Goal: Task Accomplishment & Management: Manage account settings

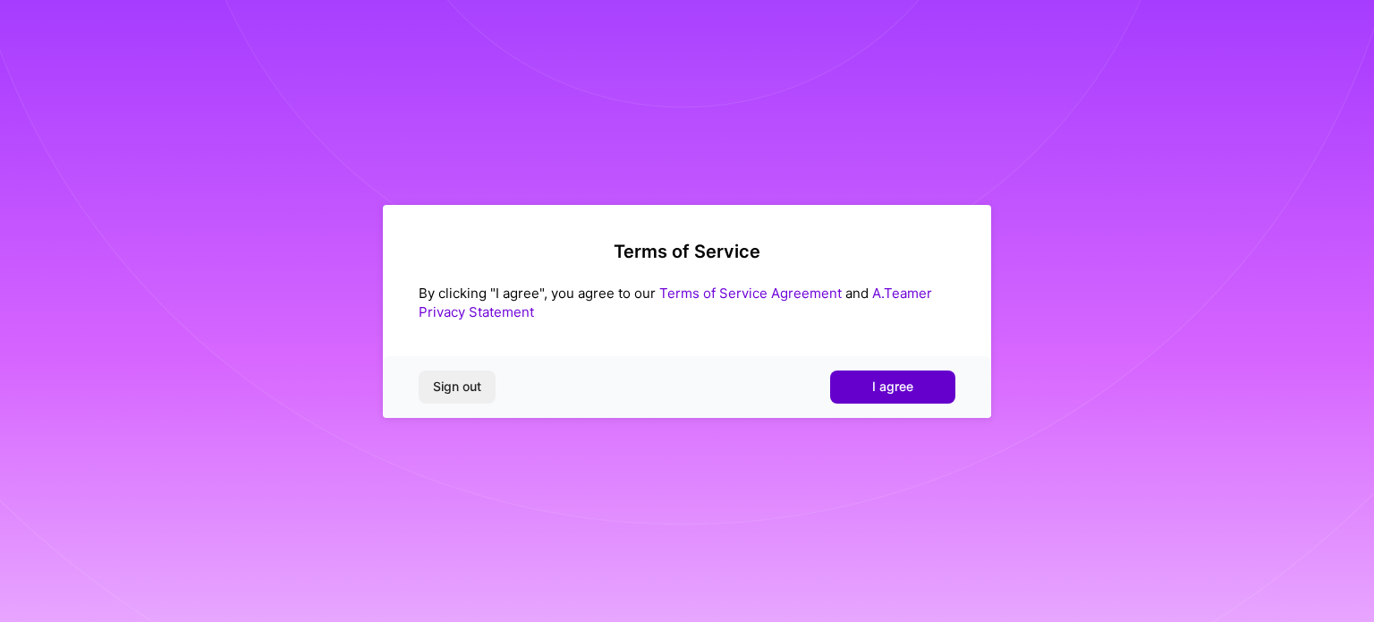
click at [887, 382] on span "I agree" at bounding box center [892, 386] width 41 height 18
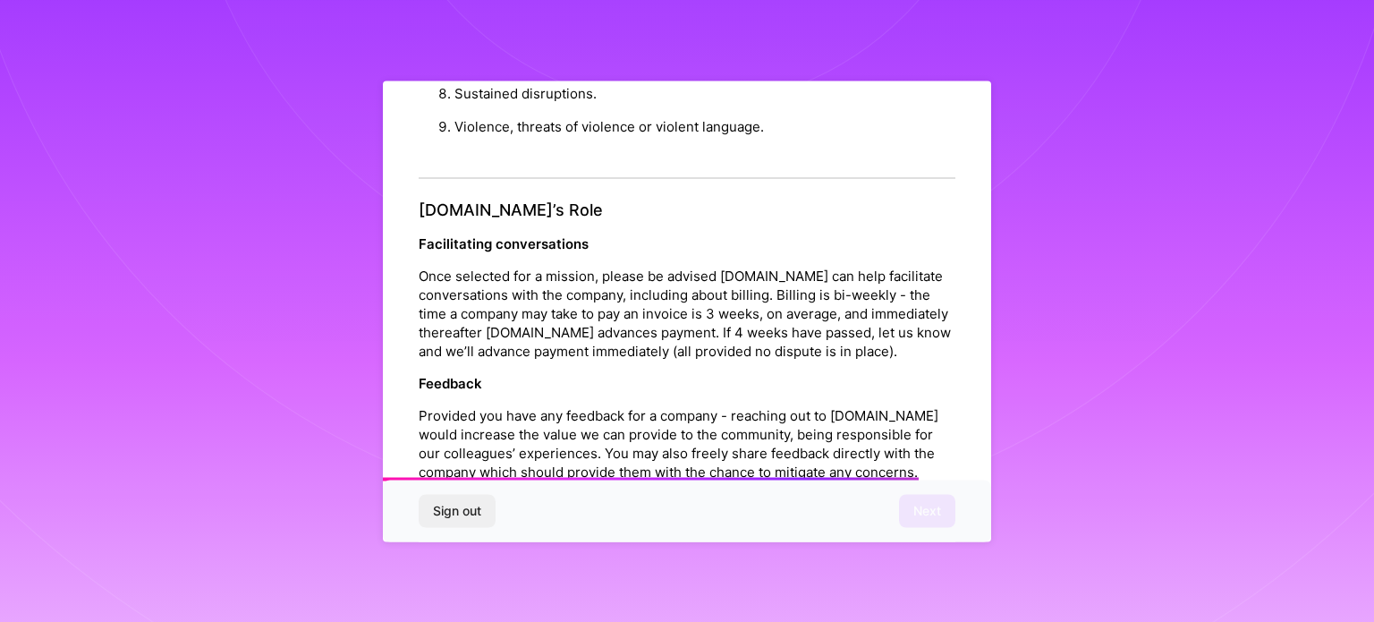
scroll to position [1878, 0]
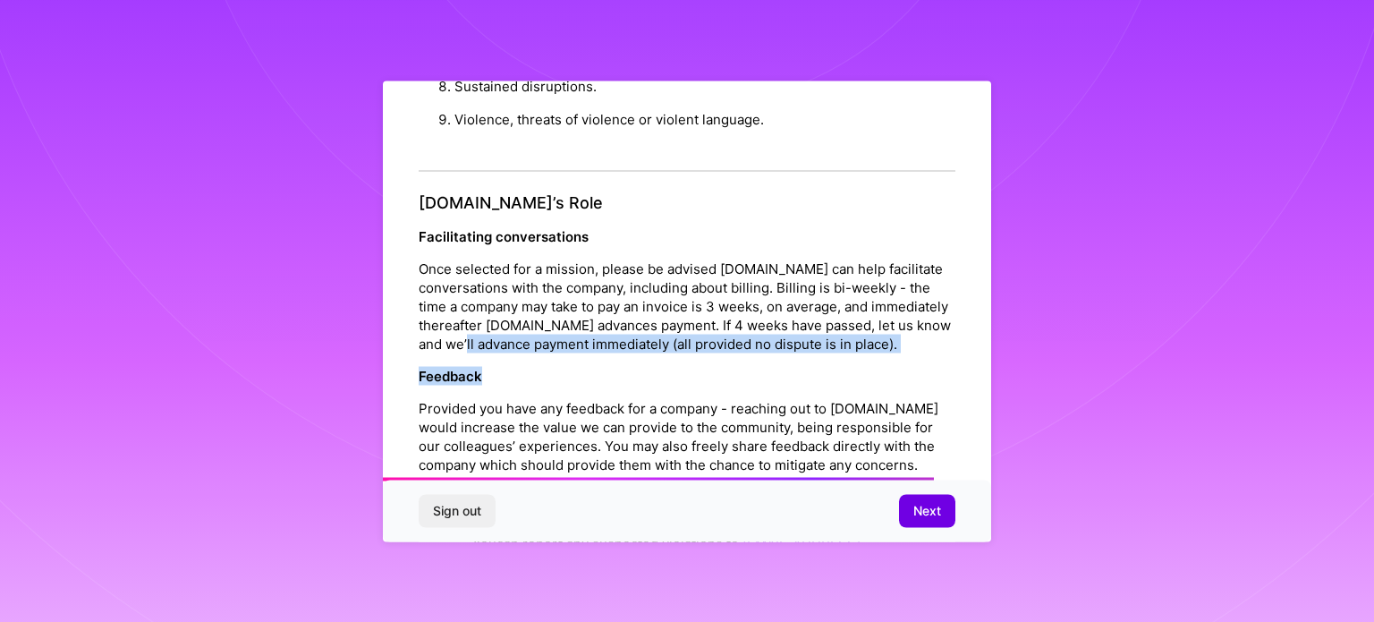
drag, startPoint x: 598, startPoint y: 399, endPoint x: 617, endPoint y: 368, distance: 37.0
click at [614, 369] on div "[DOMAIN_NAME]’s Role Facilitating conversations Once selected for a mission, pl…" at bounding box center [687, 398] width 537 height 411
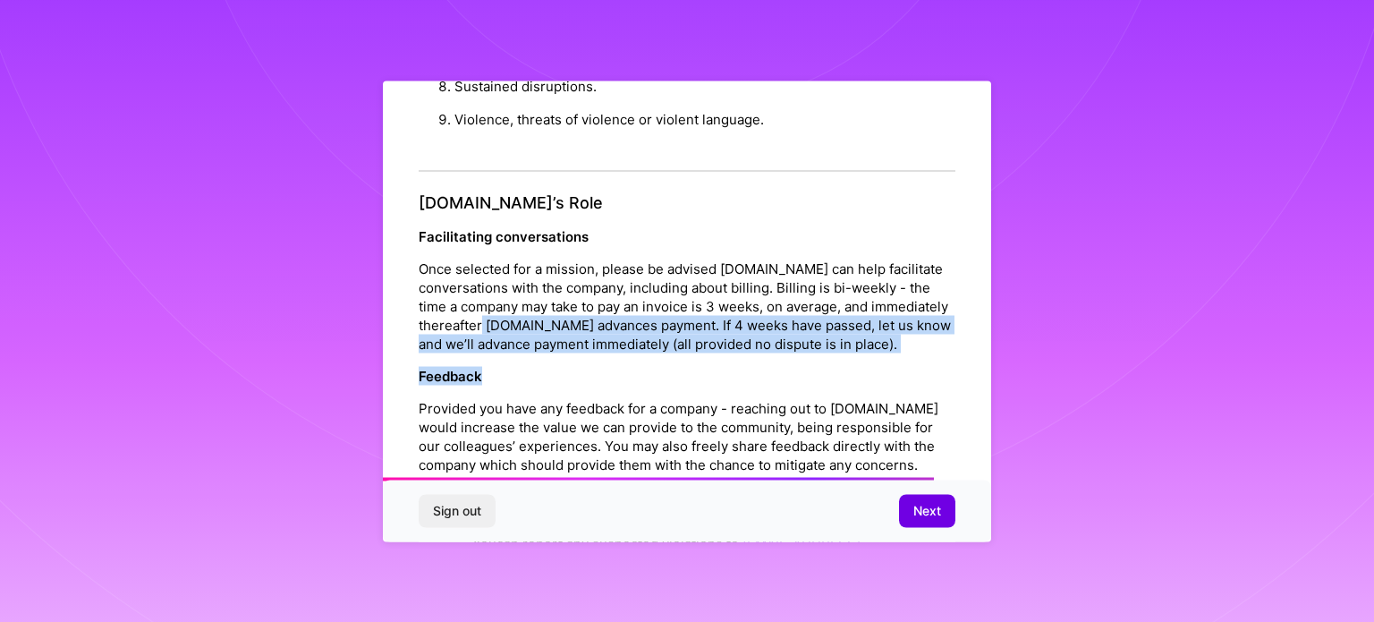
click at [597, 385] on p "Feedback" at bounding box center [687, 375] width 537 height 19
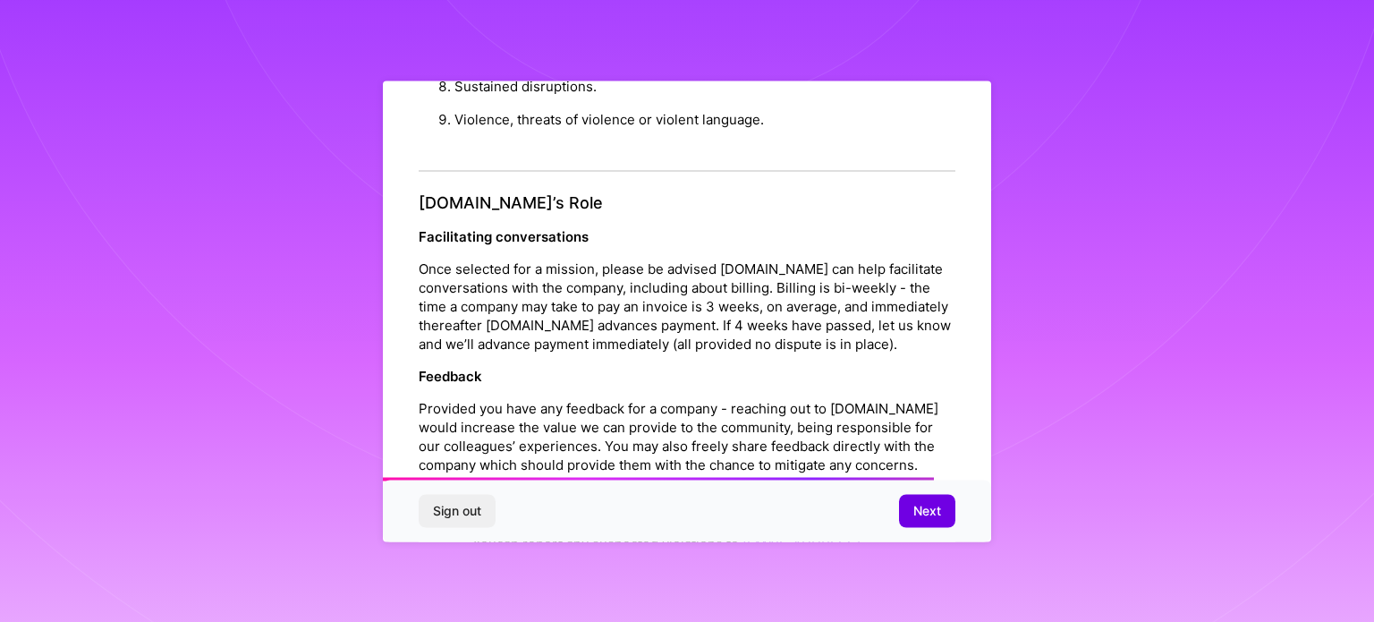
click at [647, 326] on p "Once selected for a mission, please be advised [DOMAIN_NAME] can help facilitat…" at bounding box center [687, 306] width 537 height 94
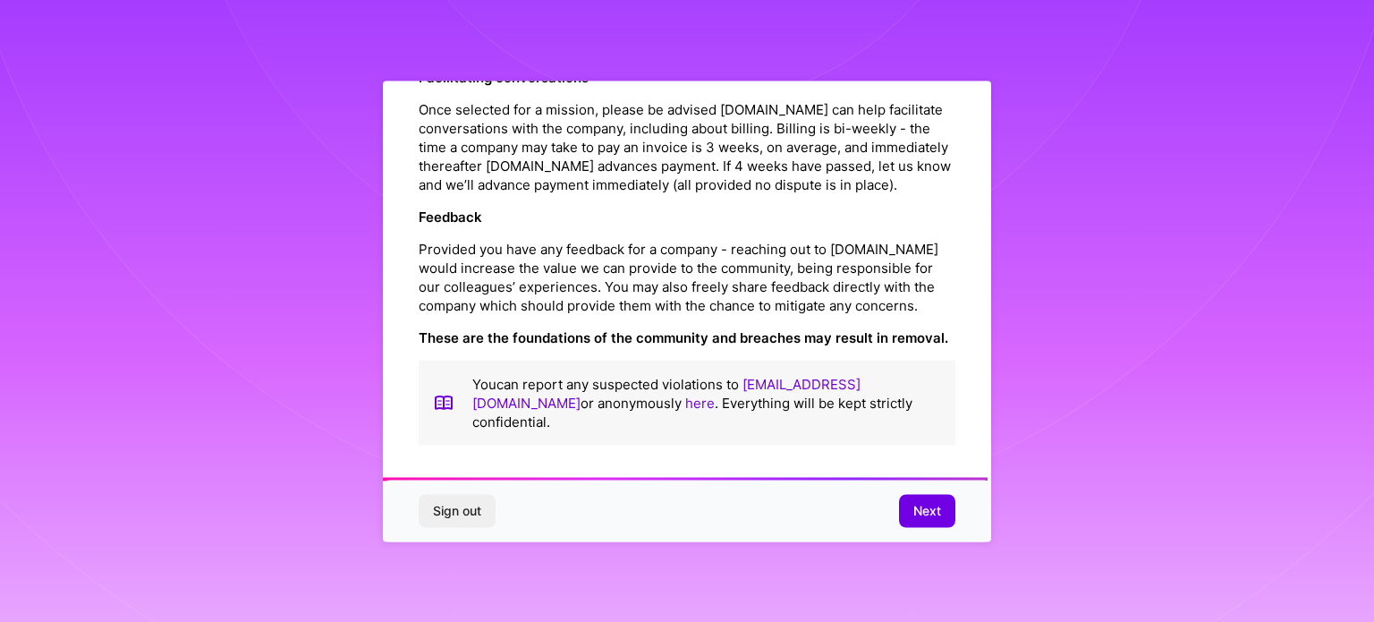
scroll to position [2074, 0]
click at [926, 504] on span "Next" at bounding box center [927, 511] width 28 height 18
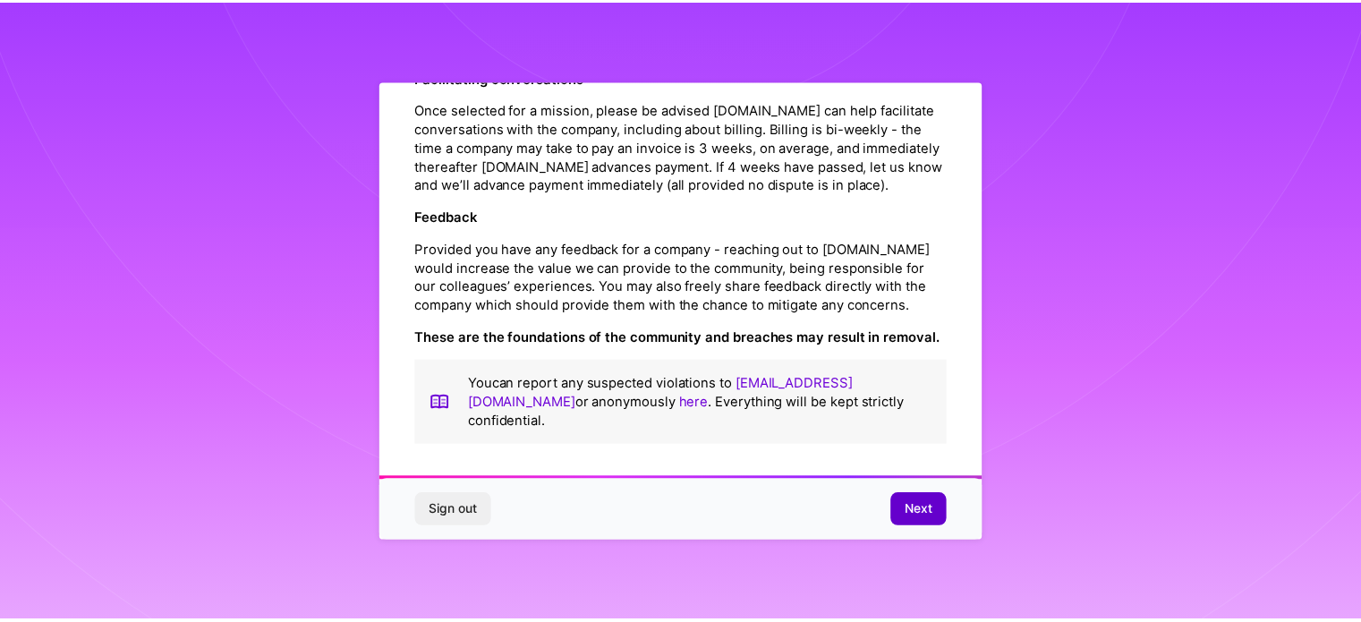
scroll to position [21, 0]
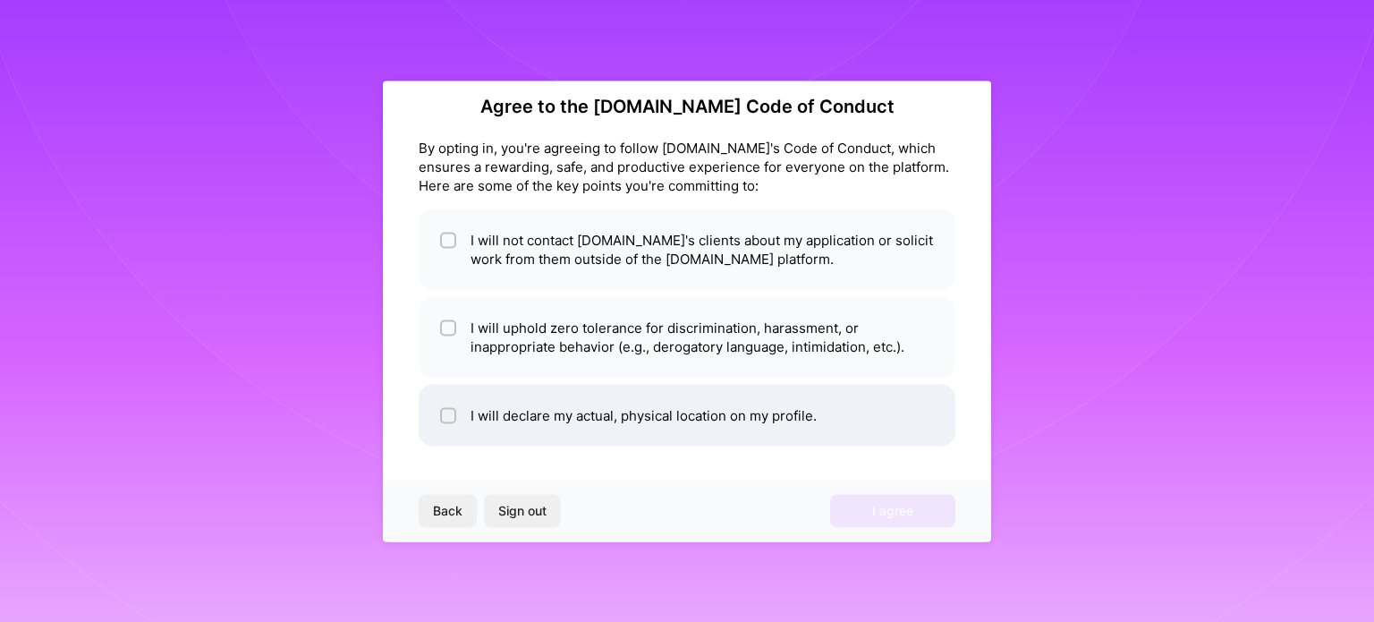
click at [462, 411] on li "I will declare my actual, physical location on my profile." at bounding box center [687, 415] width 537 height 62
checkbox input "true"
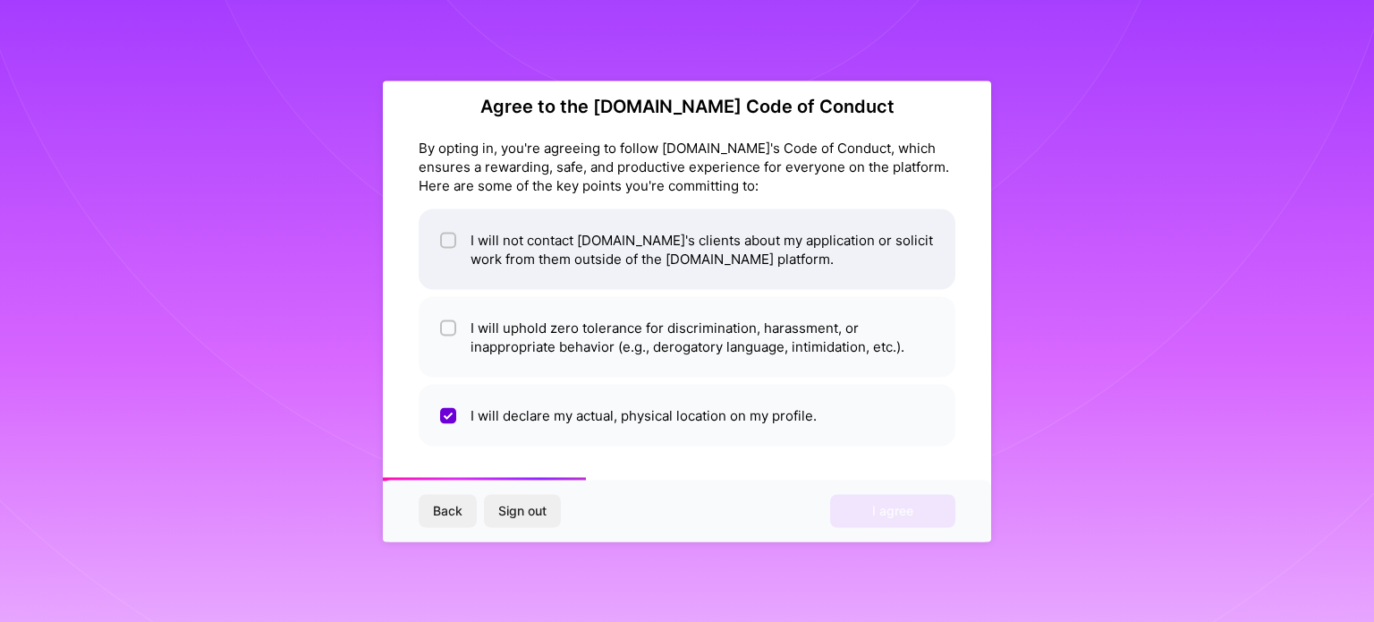
click at [440, 245] on div at bounding box center [448, 240] width 16 height 16
checkbox input "true"
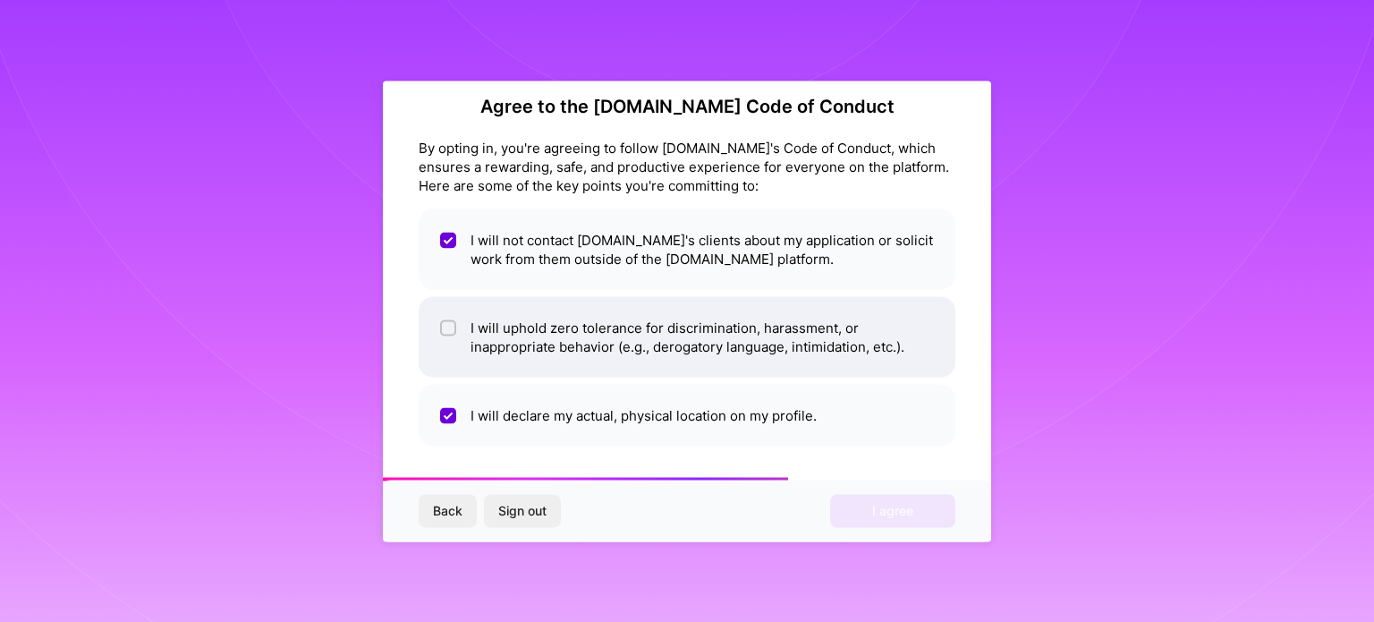
click at [447, 327] on input "checkbox" at bounding box center [450, 328] width 13 height 13
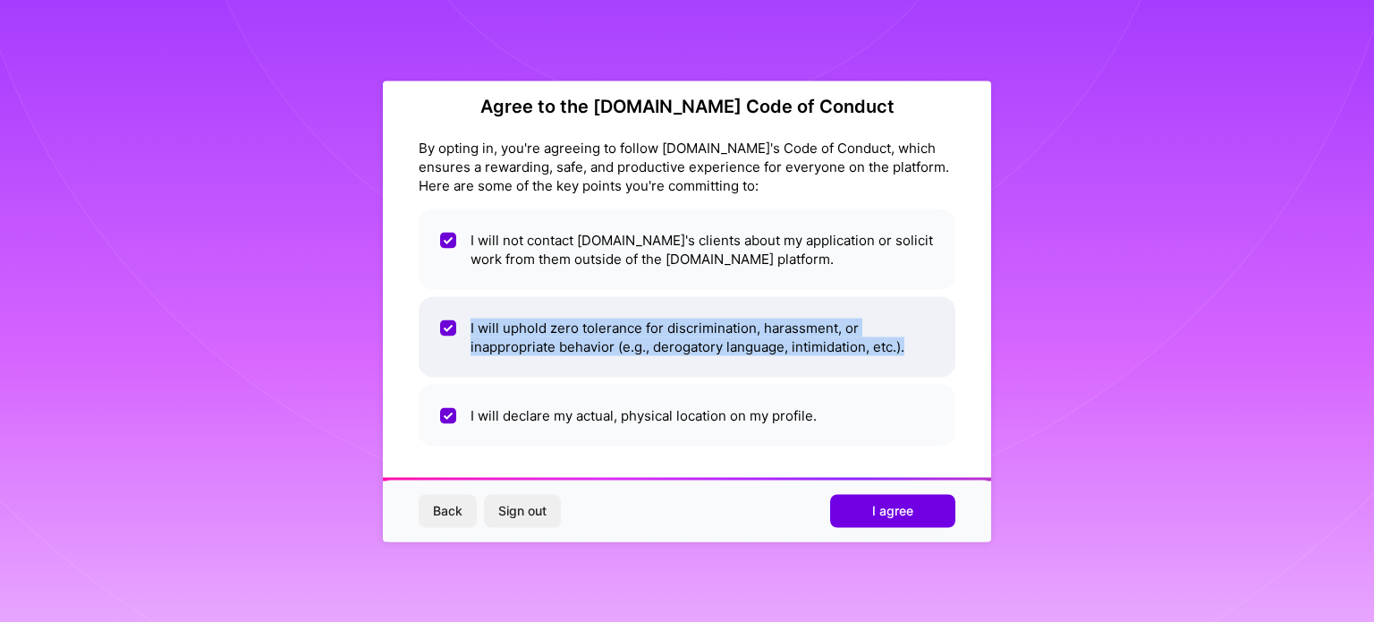
drag, startPoint x: 927, startPoint y: 339, endPoint x: 913, endPoint y: 356, distance: 21.7
click at [913, 356] on li "I will uphold zero tolerance for discrimination, harassment, or inappropriate b…" at bounding box center [687, 336] width 537 height 81
checkbox input "false"
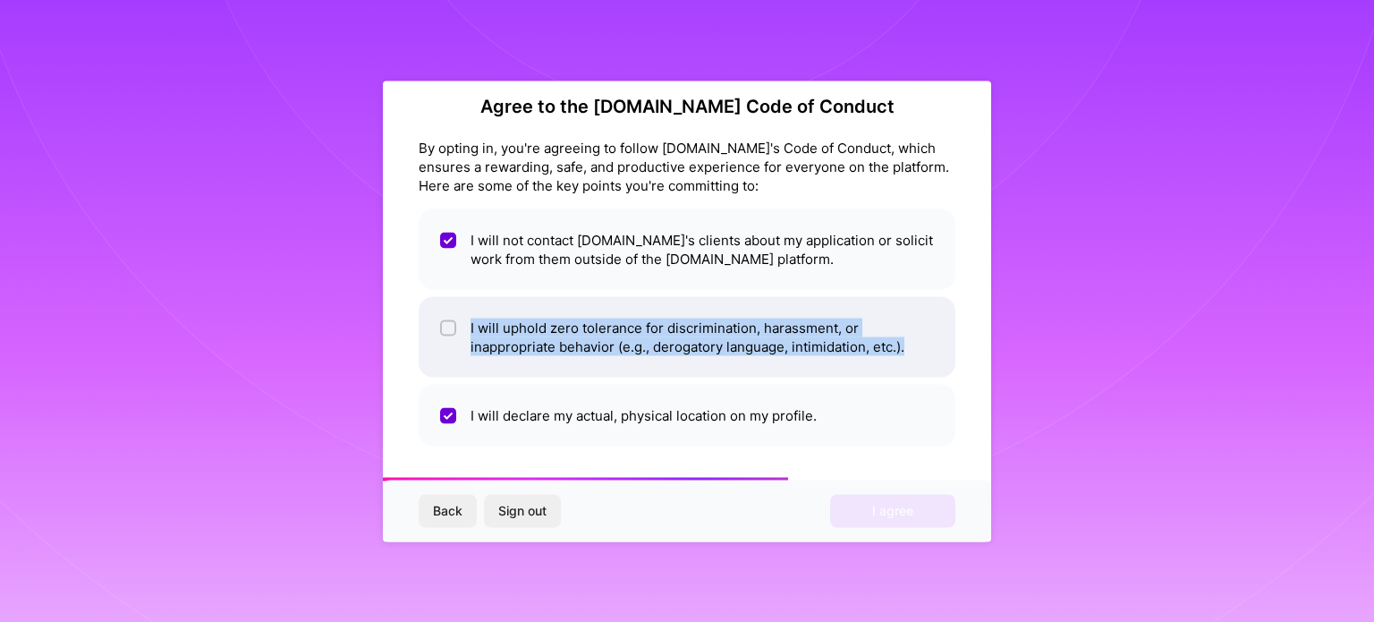
copy li "I will uphold zero tolerance for discrimination, harassment, or inappropriate b…"
click at [441, 326] on div at bounding box center [448, 327] width 16 height 16
checkbox input "true"
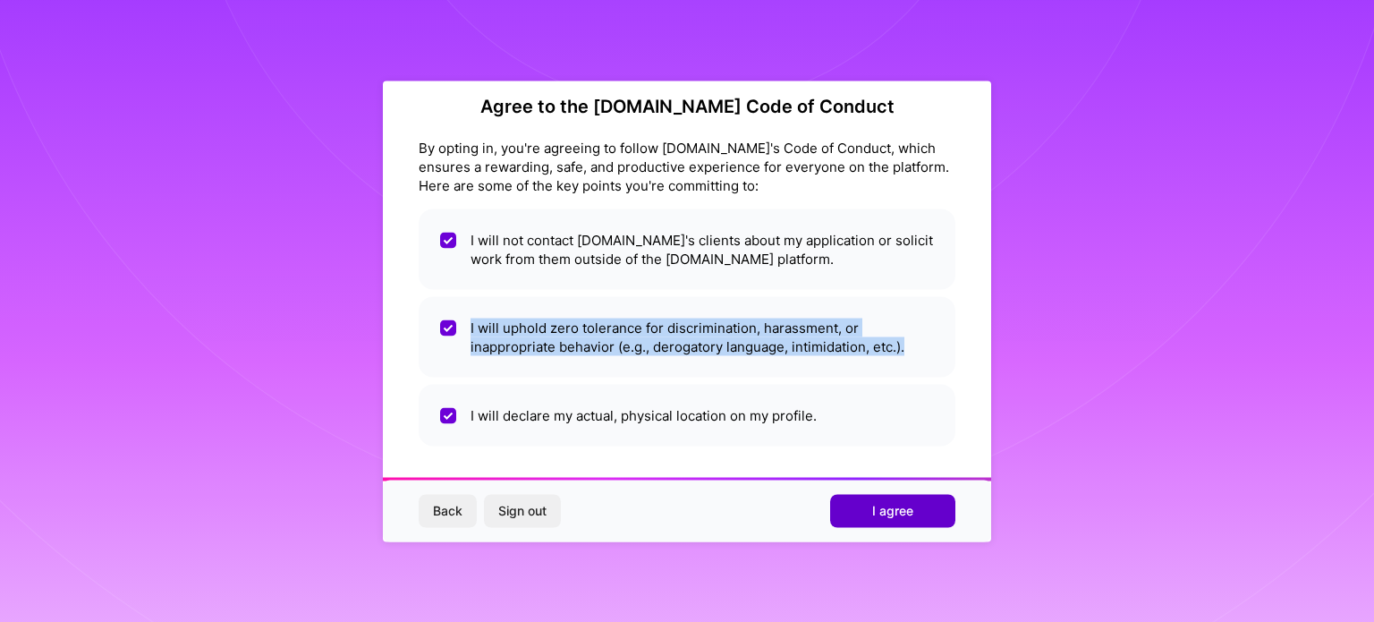
click at [860, 504] on button "I agree" at bounding box center [892, 511] width 125 height 32
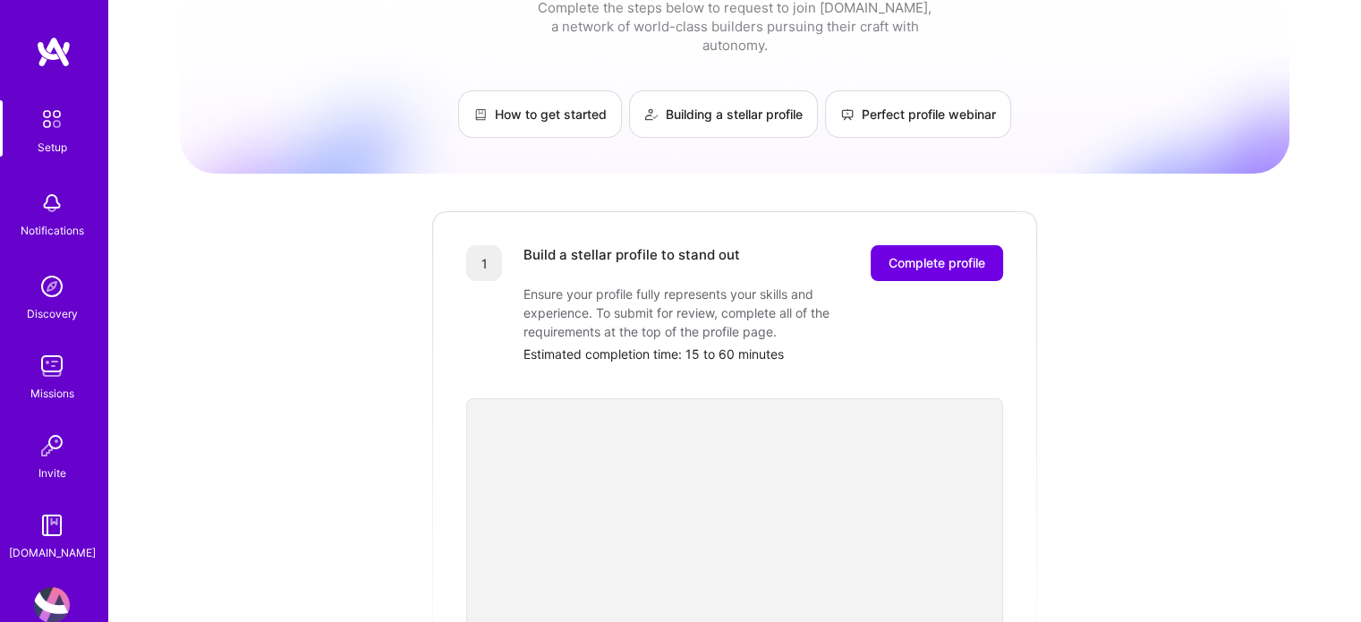
scroll to position [89, 0]
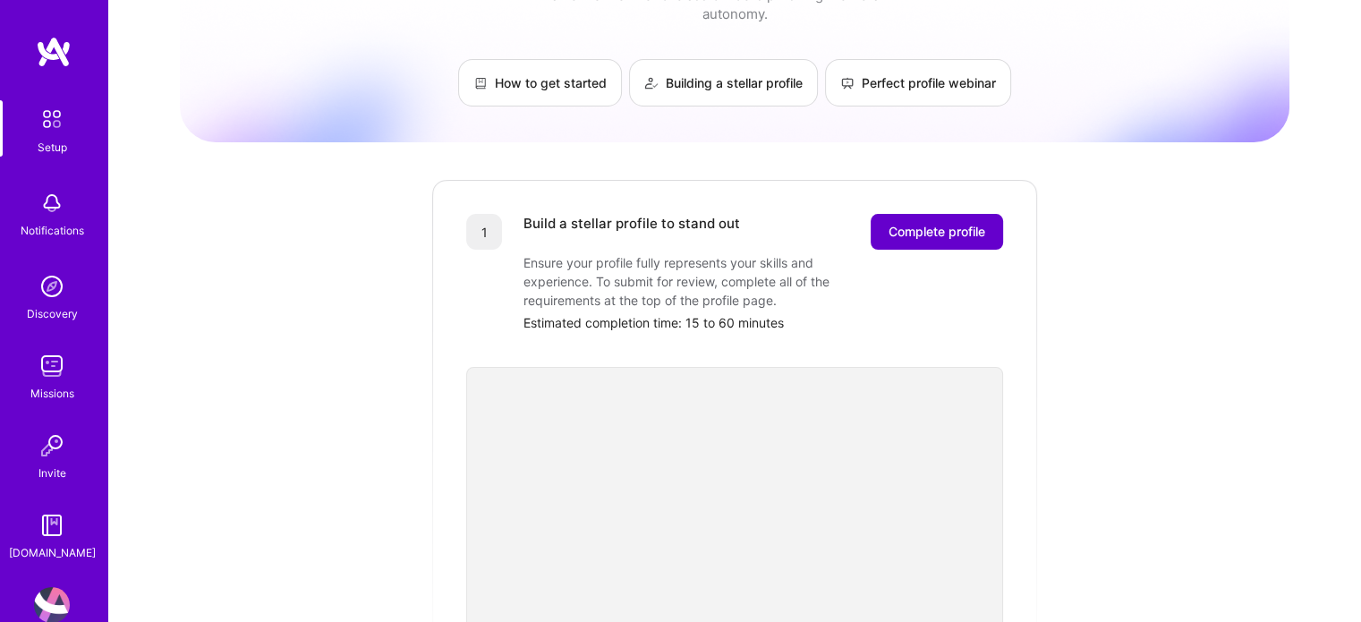
click at [923, 223] on span "Complete profile" at bounding box center [936, 232] width 97 height 18
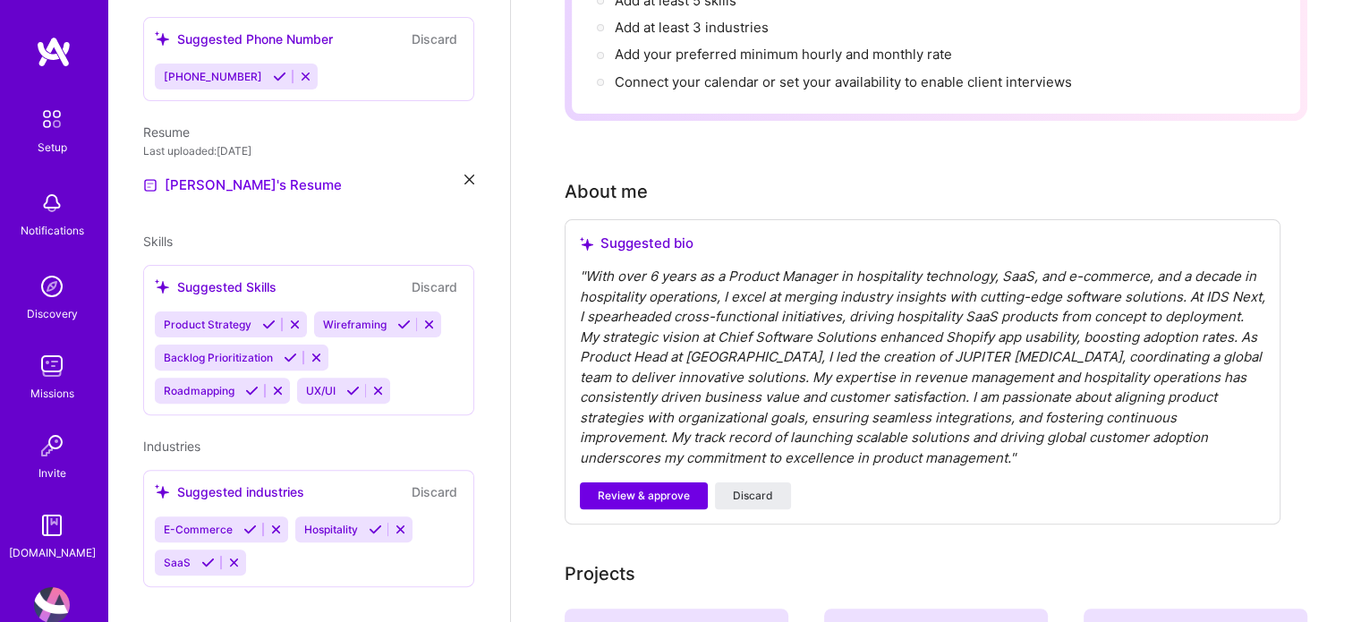
scroll to position [370, 0]
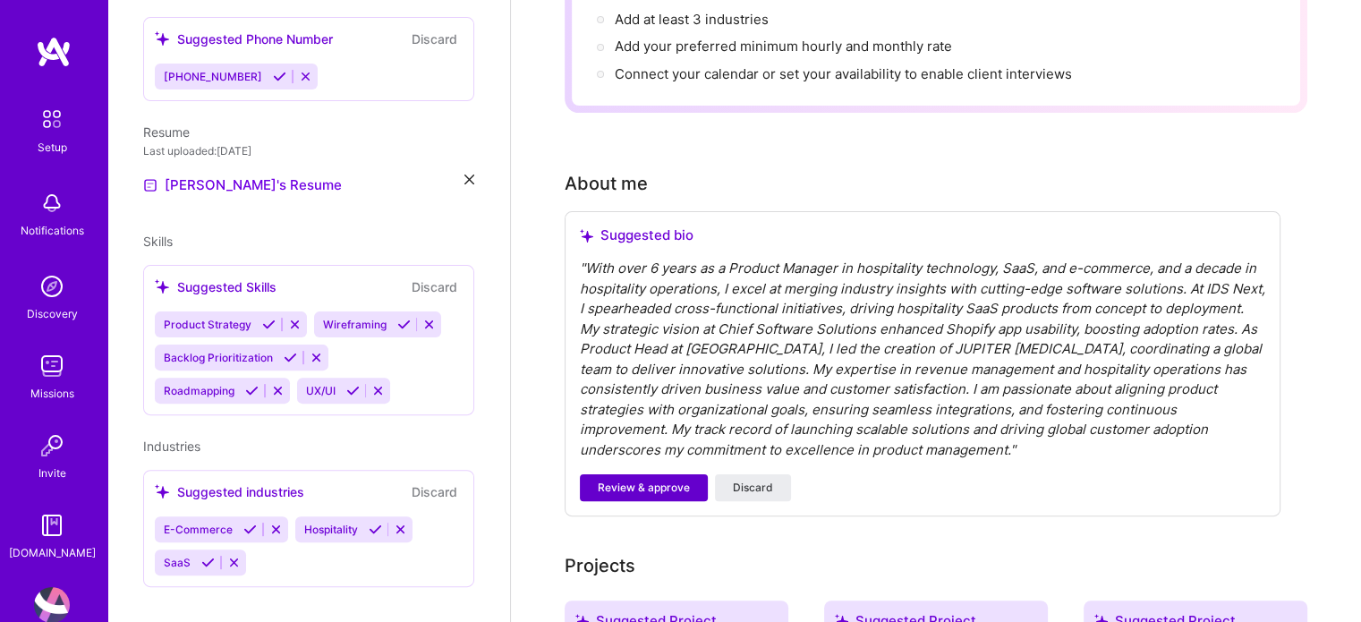
click at [657, 479] on span "Review & approve" at bounding box center [644, 487] width 92 height 16
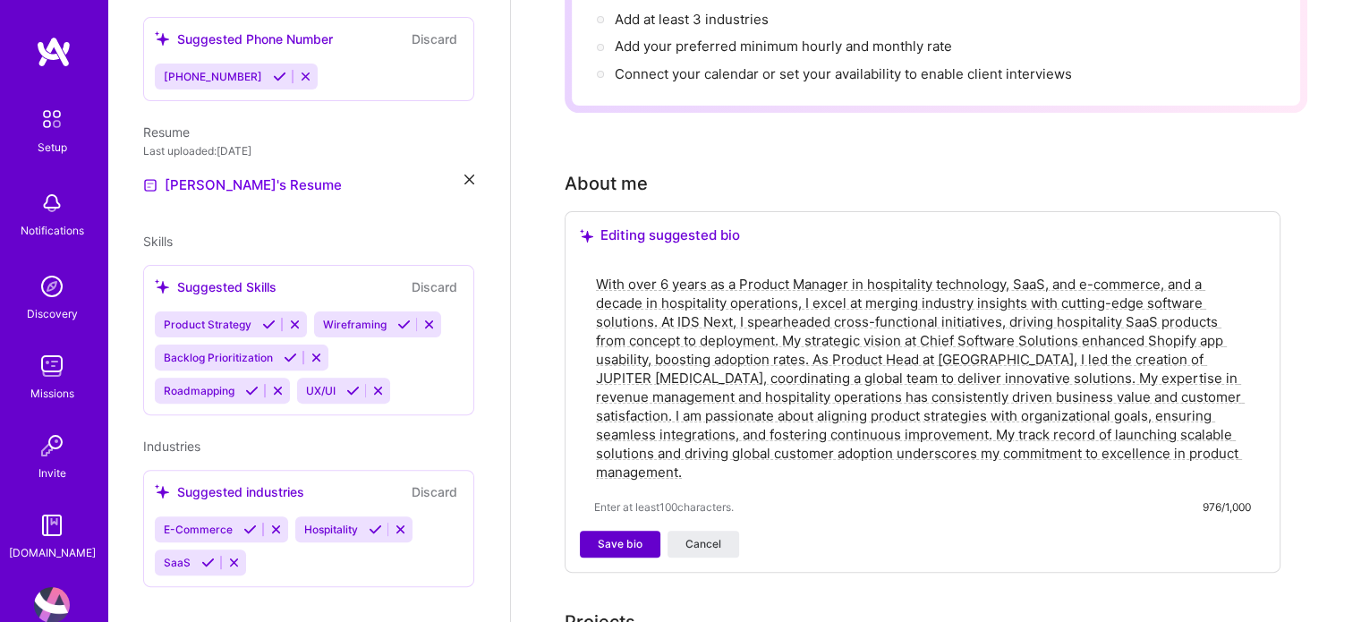
click at [623, 536] on span "Save bio" at bounding box center [620, 544] width 45 height 16
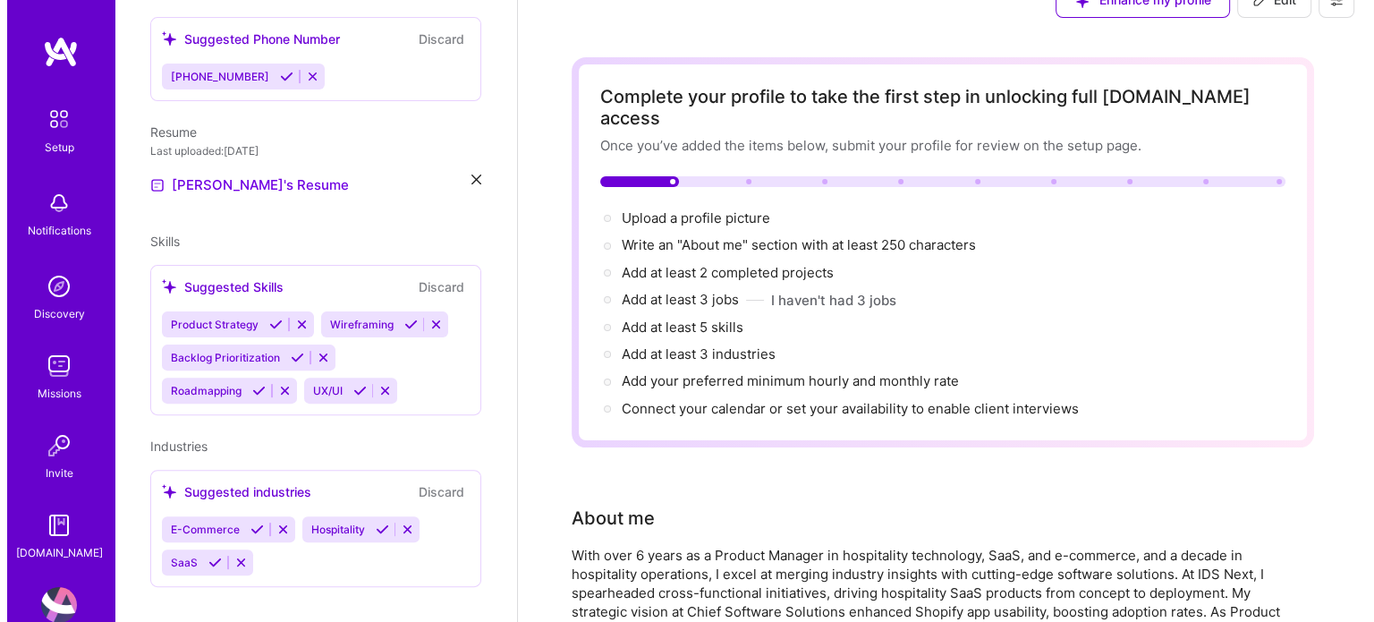
scroll to position [0, 0]
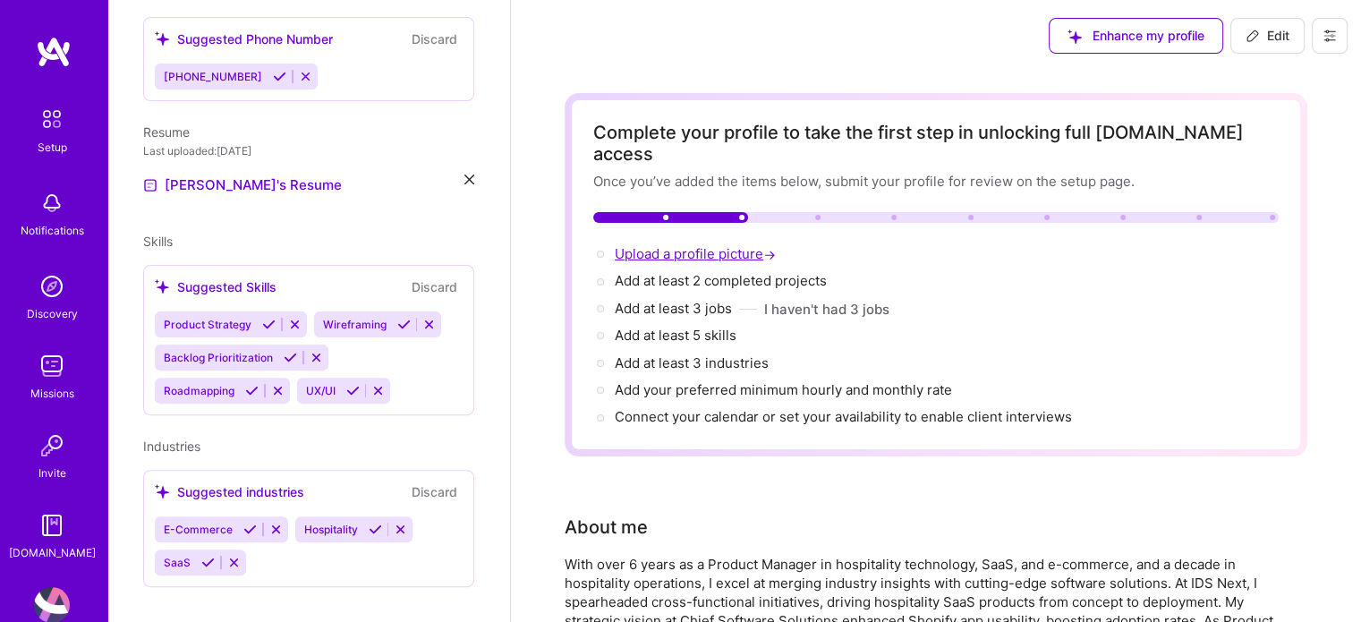
click at [685, 245] on span "Upload a profile picture →" at bounding box center [697, 253] width 165 height 17
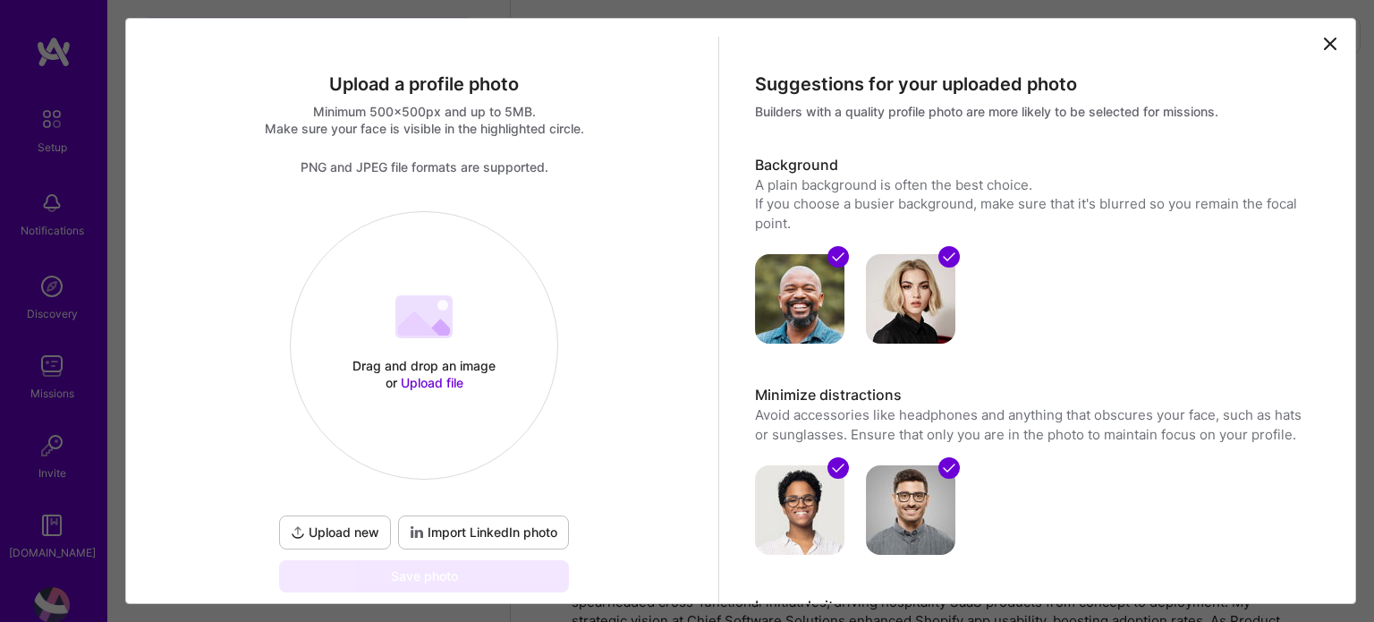
click at [419, 382] on span "Upload file" at bounding box center [432, 382] width 63 height 15
click at [424, 388] on span "Upload file" at bounding box center [432, 382] width 63 height 15
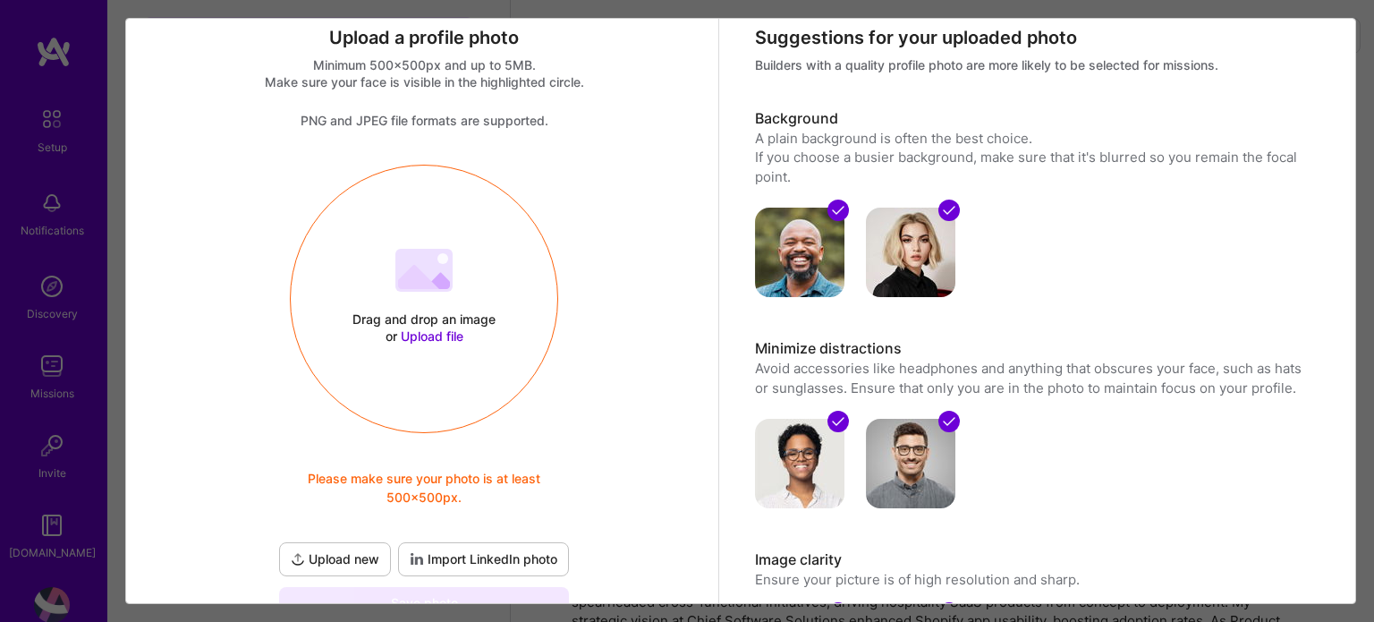
scroll to position [89, 0]
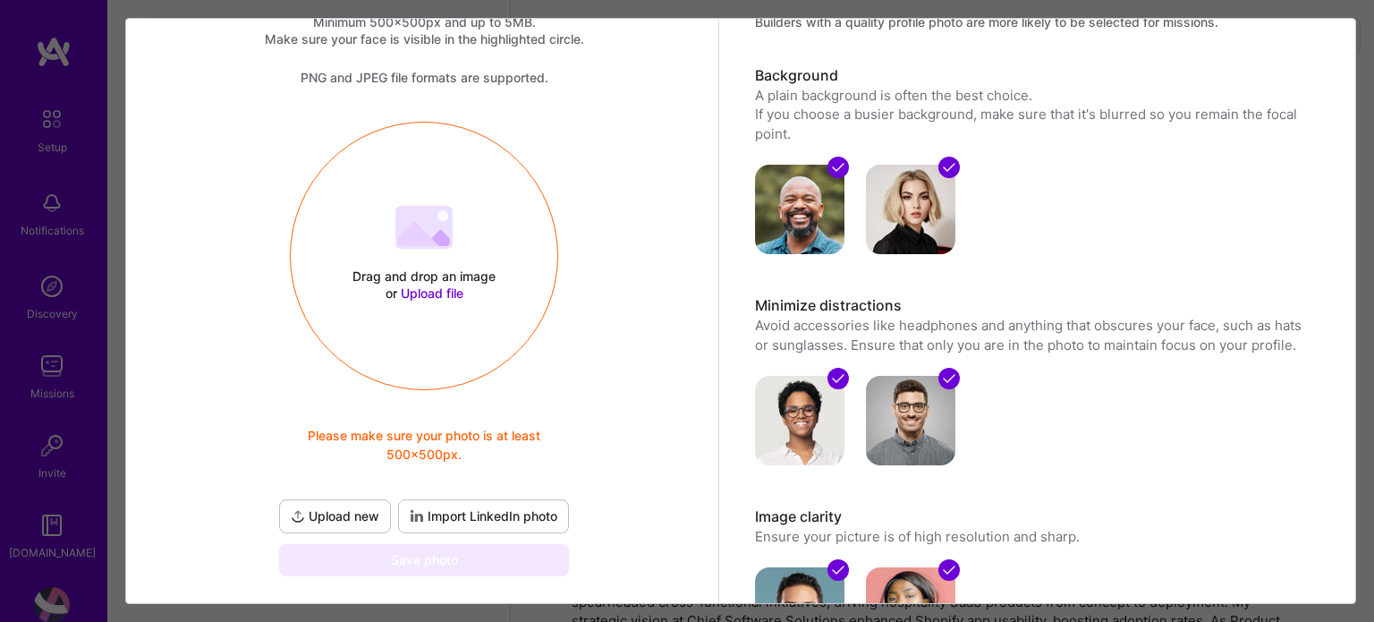
click at [335, 521] on span "Upload new" at bounding box center [335, 516] width 89 height 18
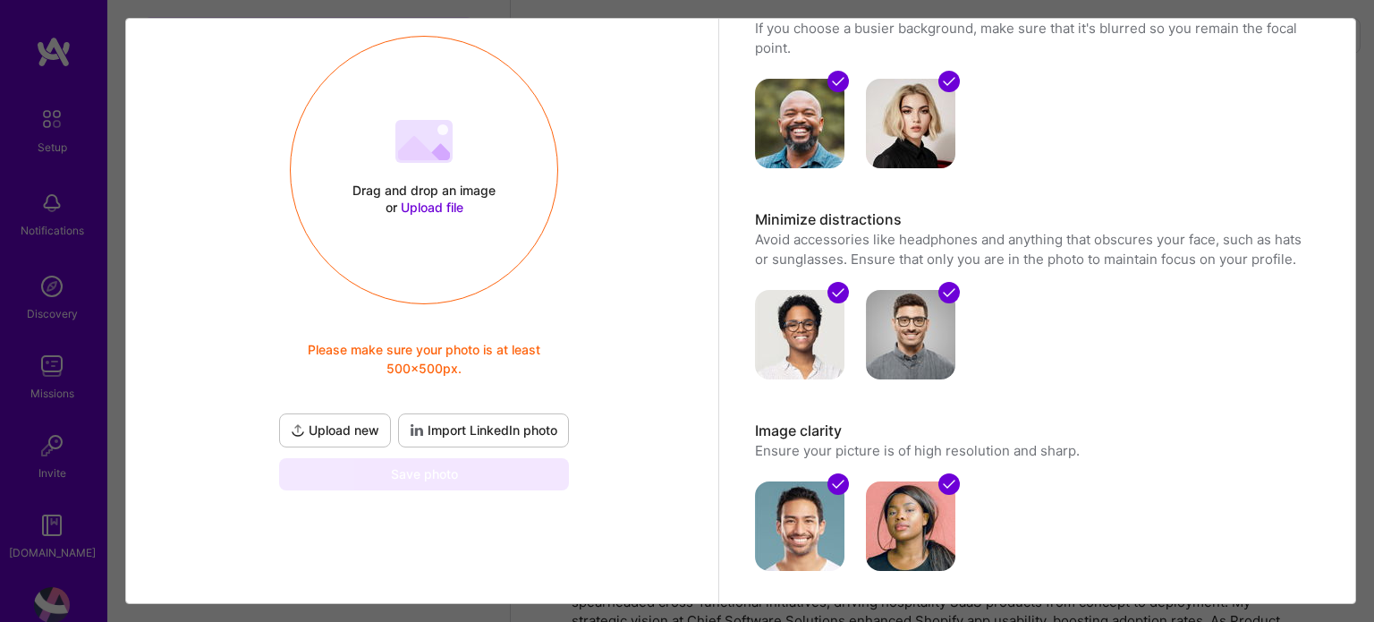
scroll to position [179, 0]
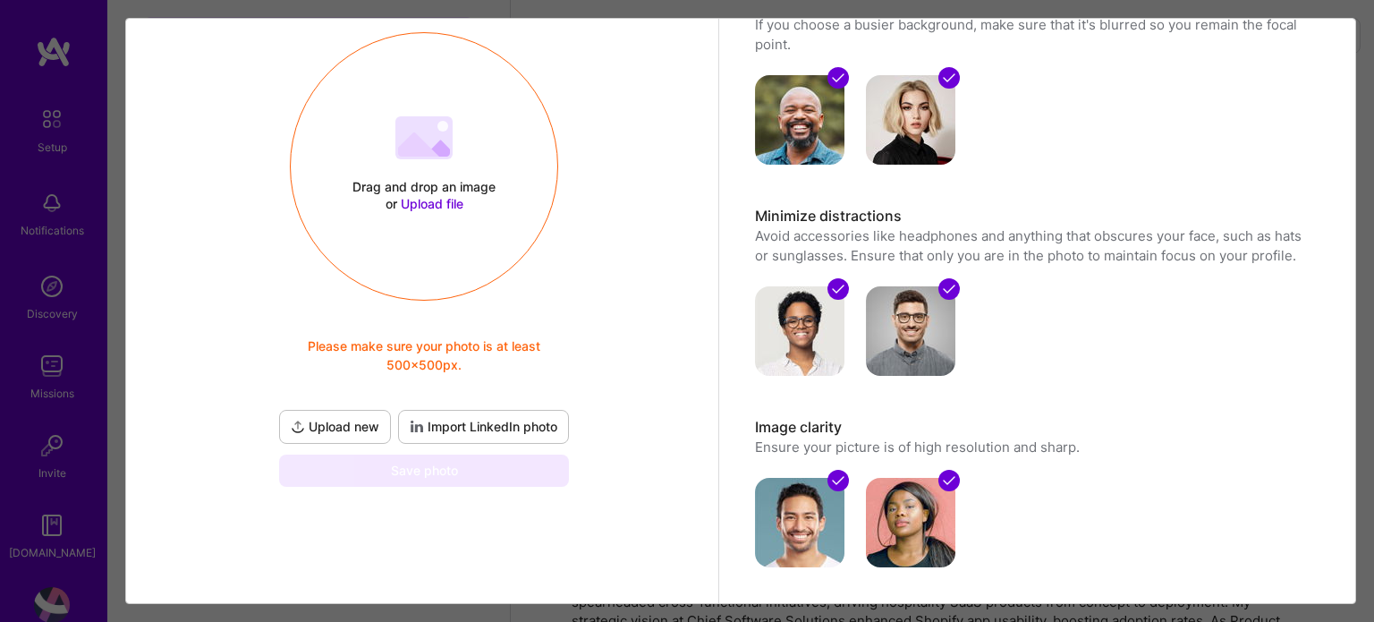
click at [477, 427] on span "Import LinkedIn photo" at bounding box center [484, 427] width 148 height 18
click at [410, 421] on icon at bounding box center [417, 427] width 14 height 14
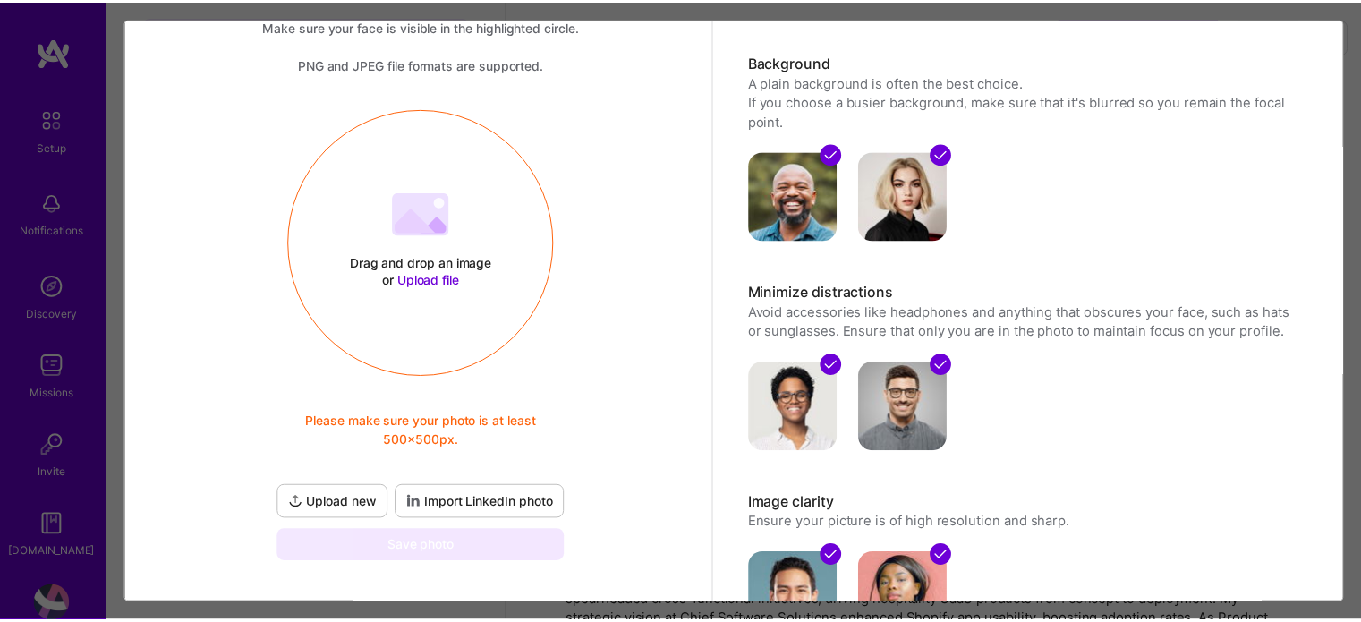
scroll to position [0, 0]
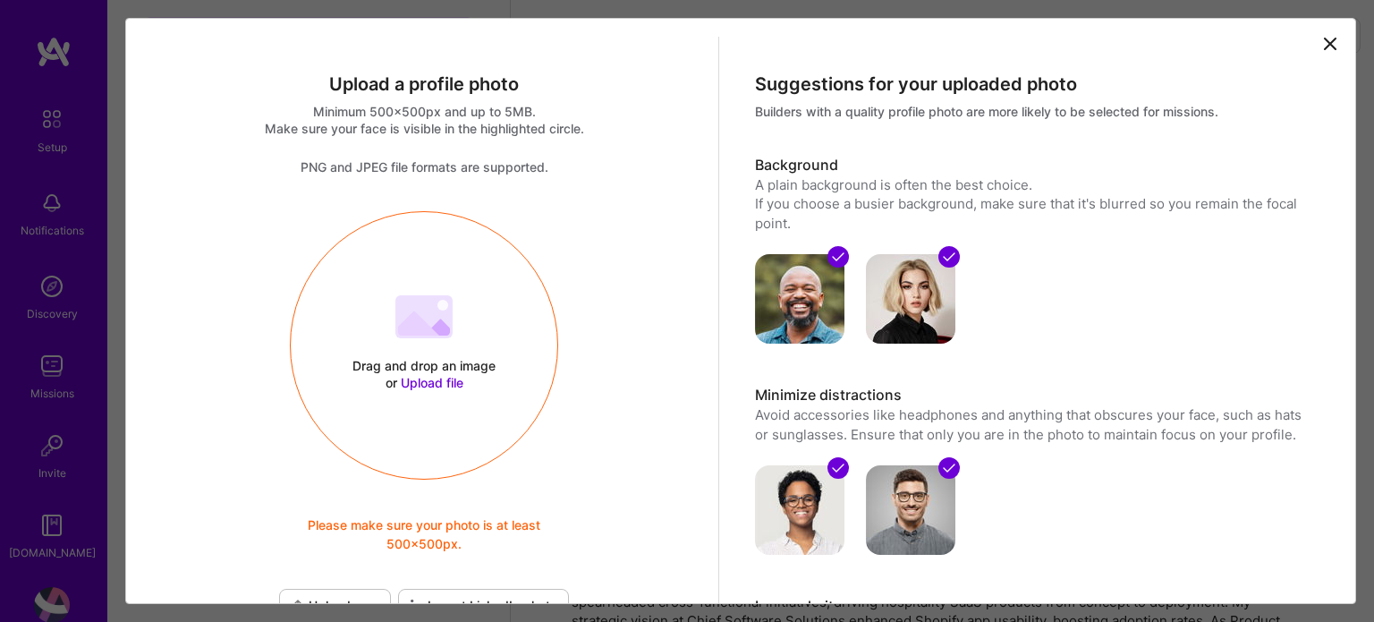
click at [1325, 46] on icon at bounding box center [1330, 43] width 11 height 11
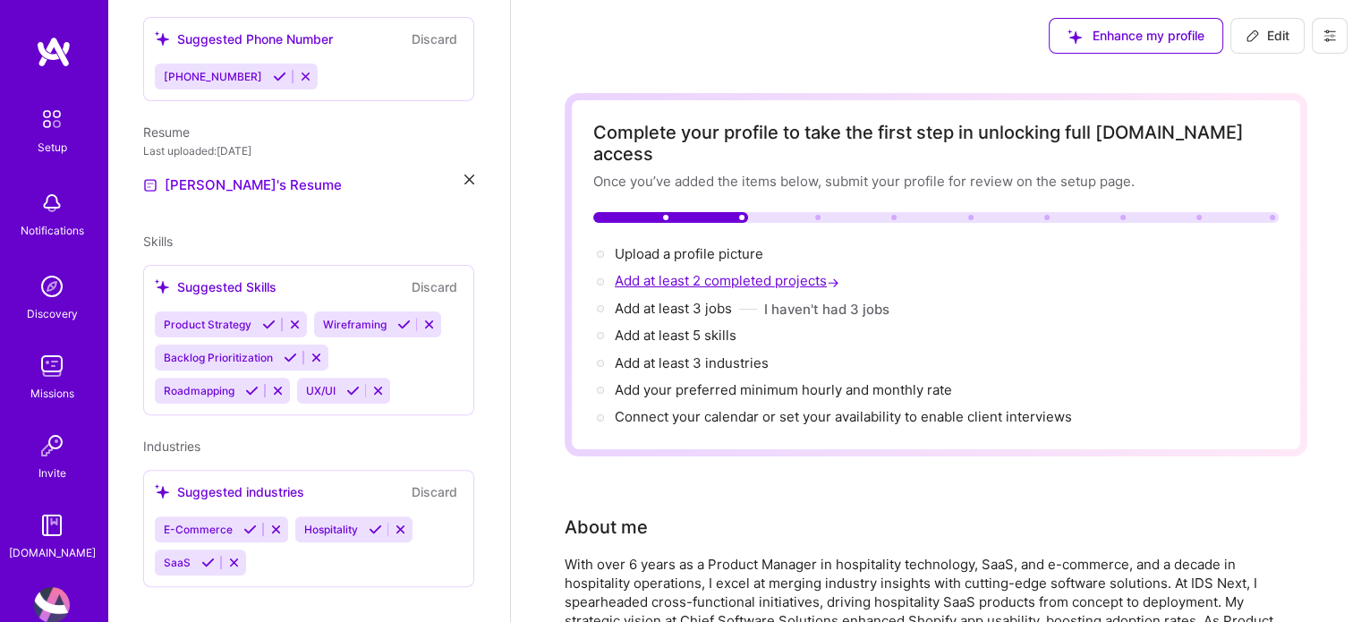
click at [702, 272] on span "Add at least 2 completed projects →" at bounding box center [729, 280] width 228 height 17
select select "US"
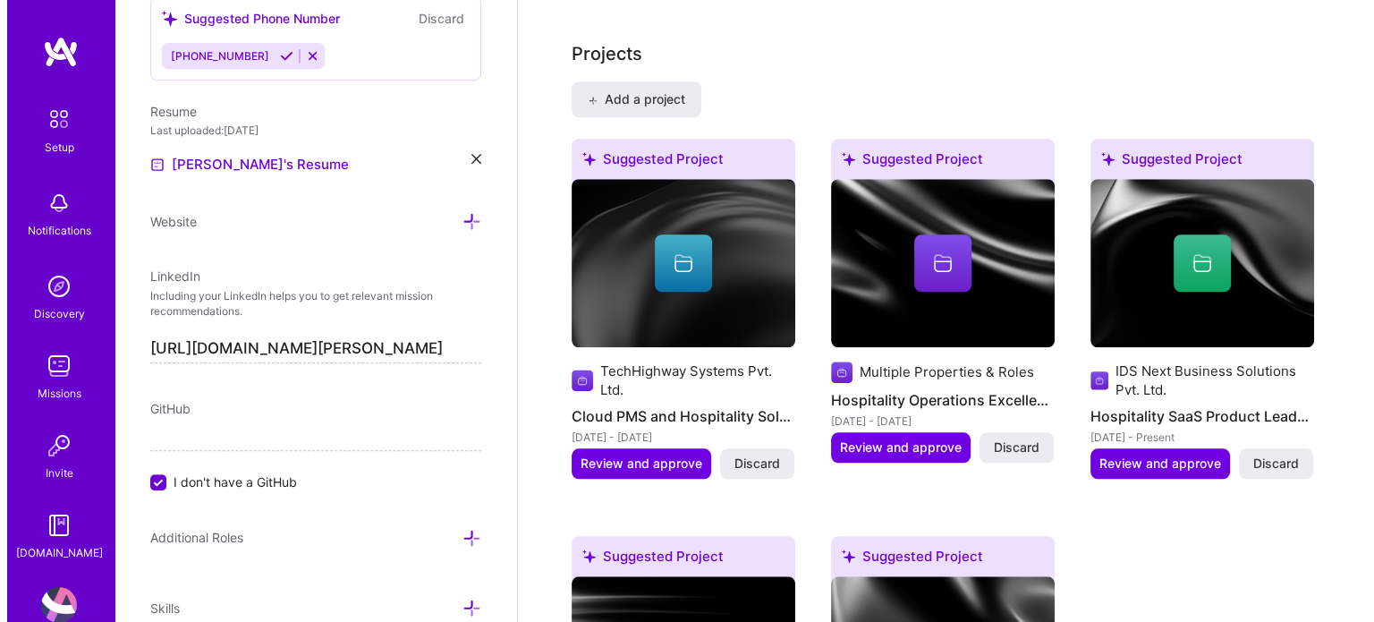
scroll to position [1563, 0]
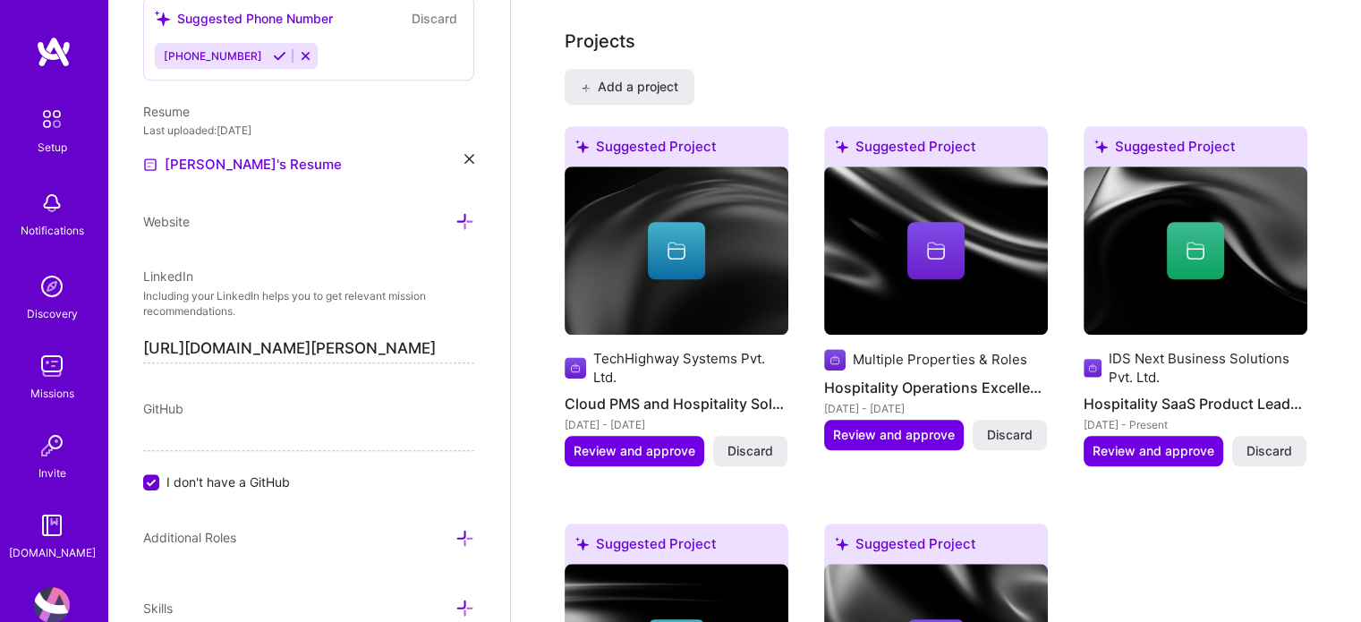
click at [673, 239] on div at bounding box center [676, 250] width 57 height 57
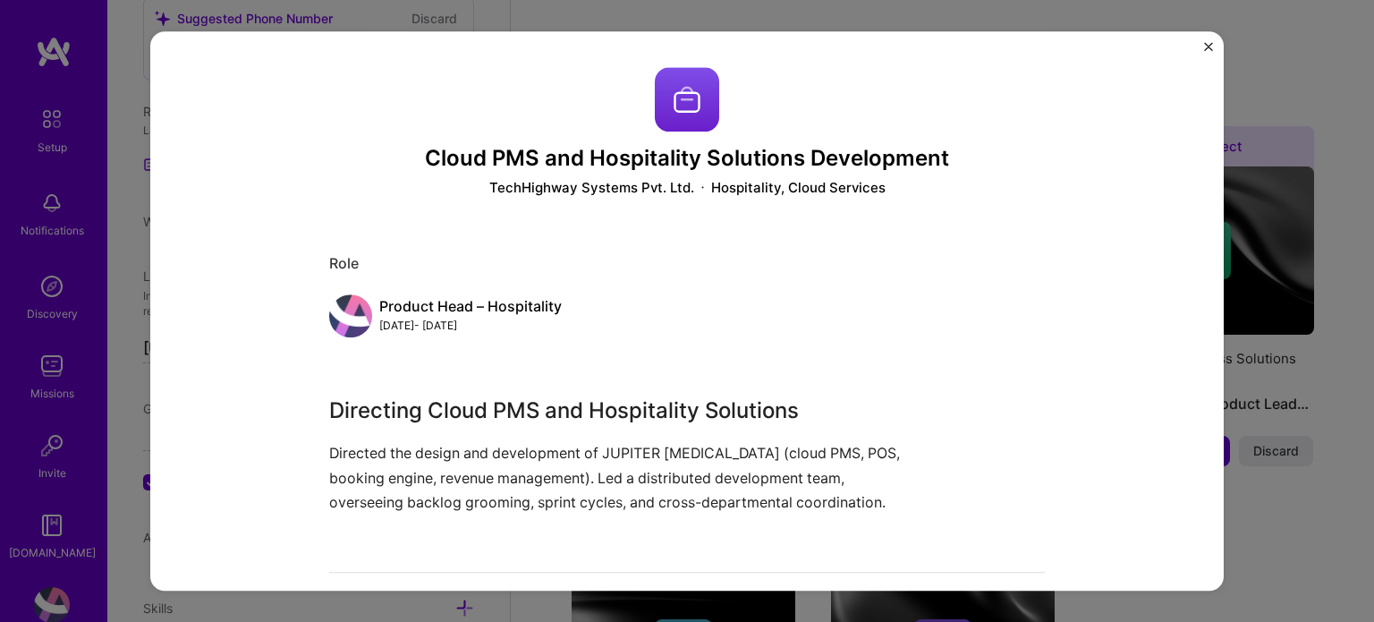
click at [1206, 43] on img "Close" at bounding box center [1208, 46] width 9 height 9
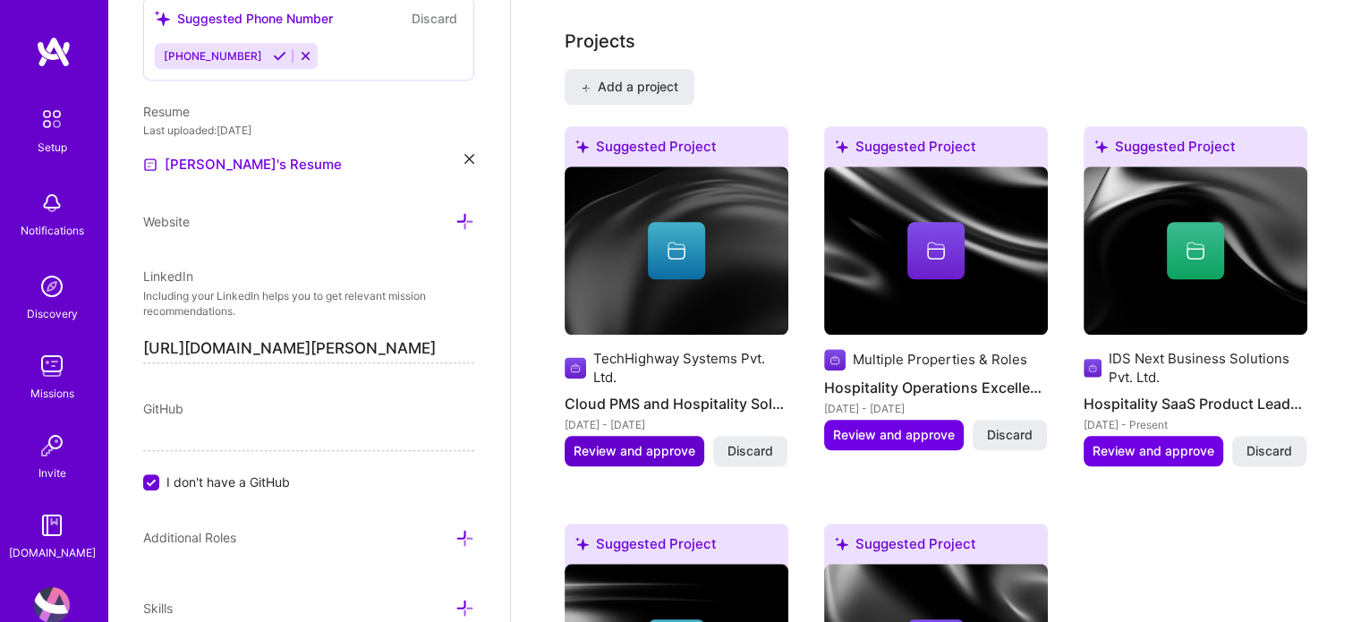
click at [643, 436] on button "Review and approve" at bounding box center [634, 451] width 140 height 30
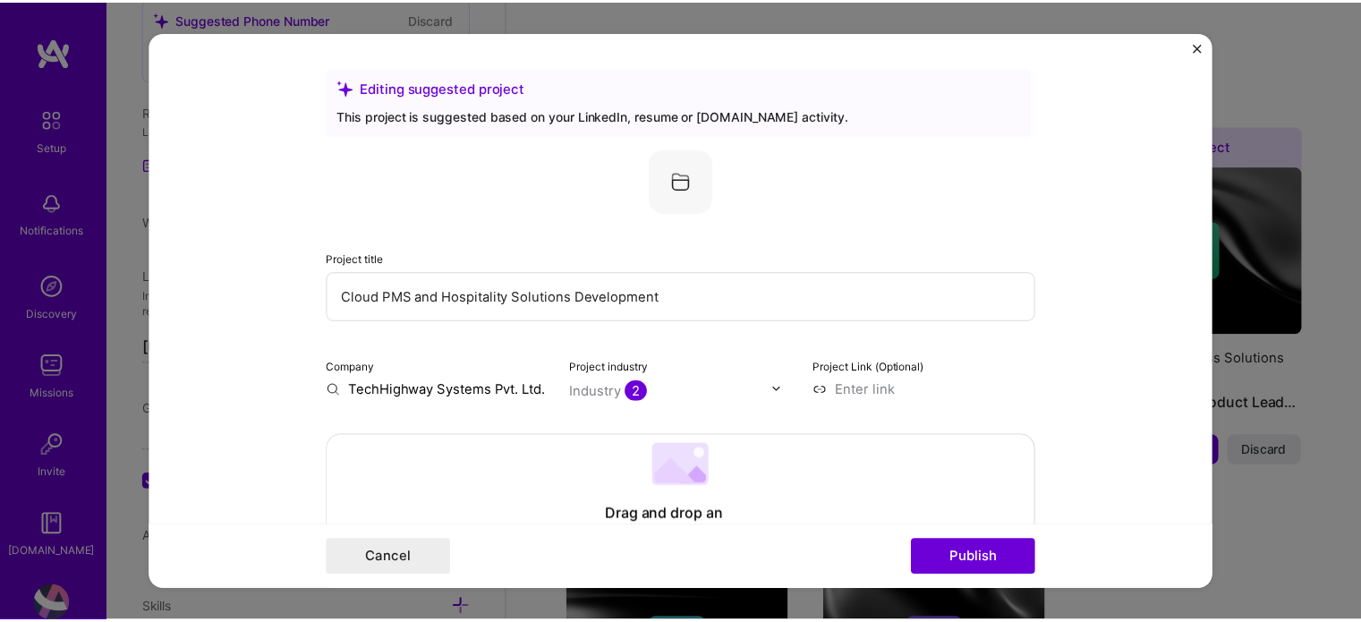
scroll to position [89, 0]
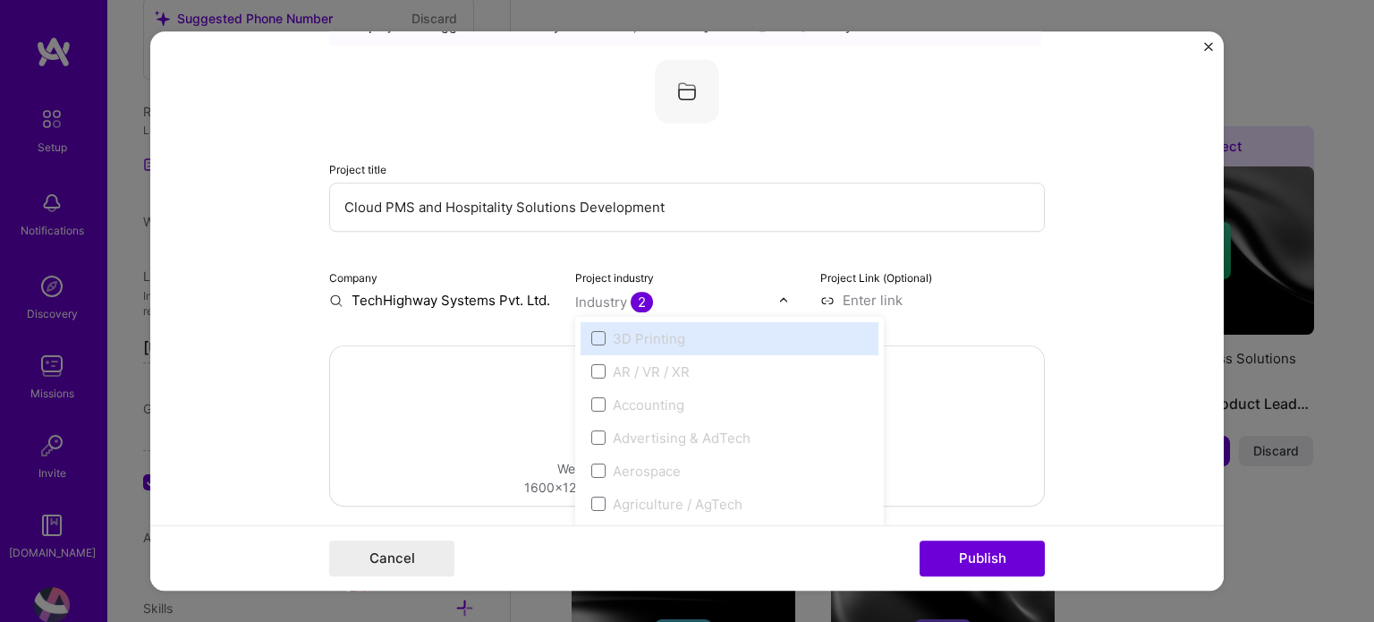
click at [778, 302] on img at bounding box center [783, 299] width 11 height 11
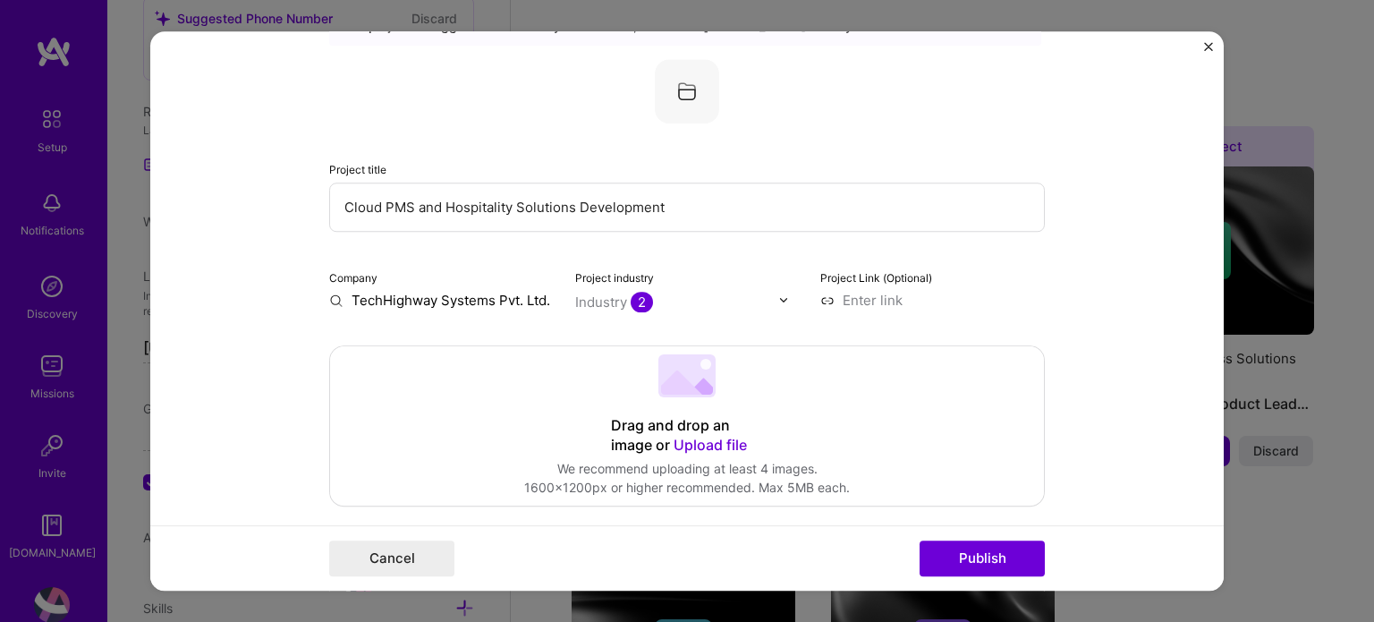
click at [778, 302] on img at bounding box center [783, 299] width 11 height 11
click at [1211, 47] on img "Close" at bounding box center [1208, 46] width 9 height 9
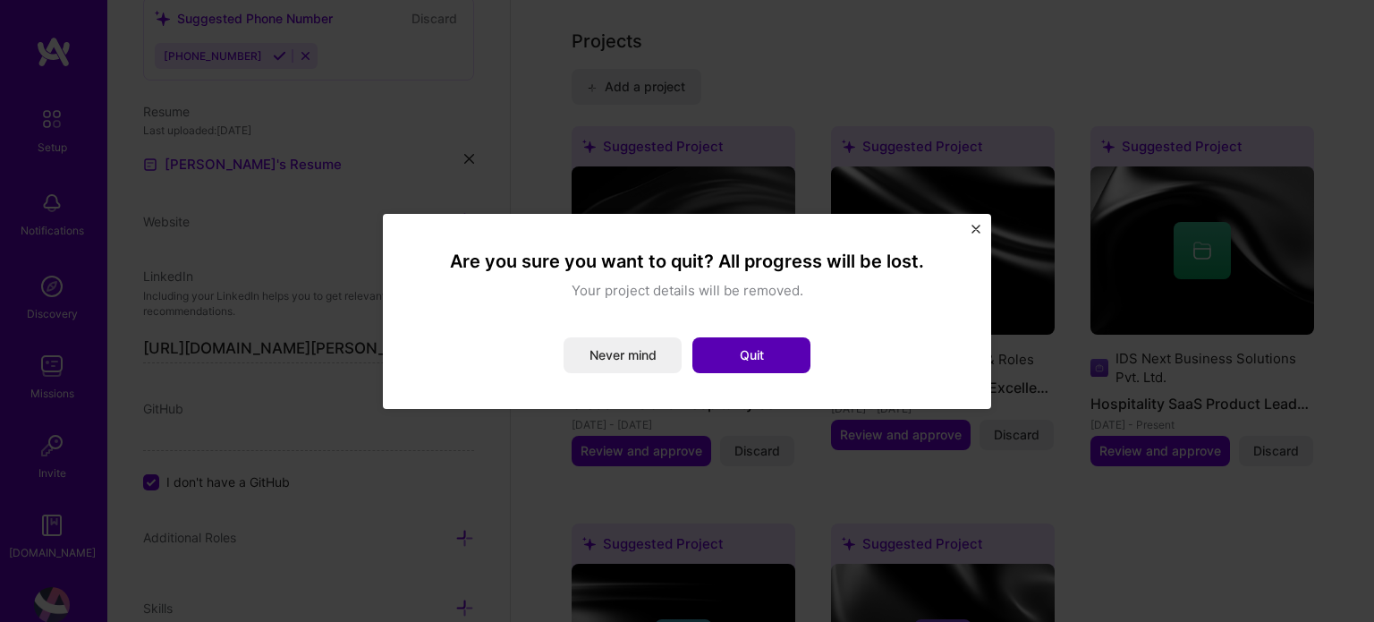
click at [705, 354] on button "Quit" at bounding box center [751, 355] width 118 height 36
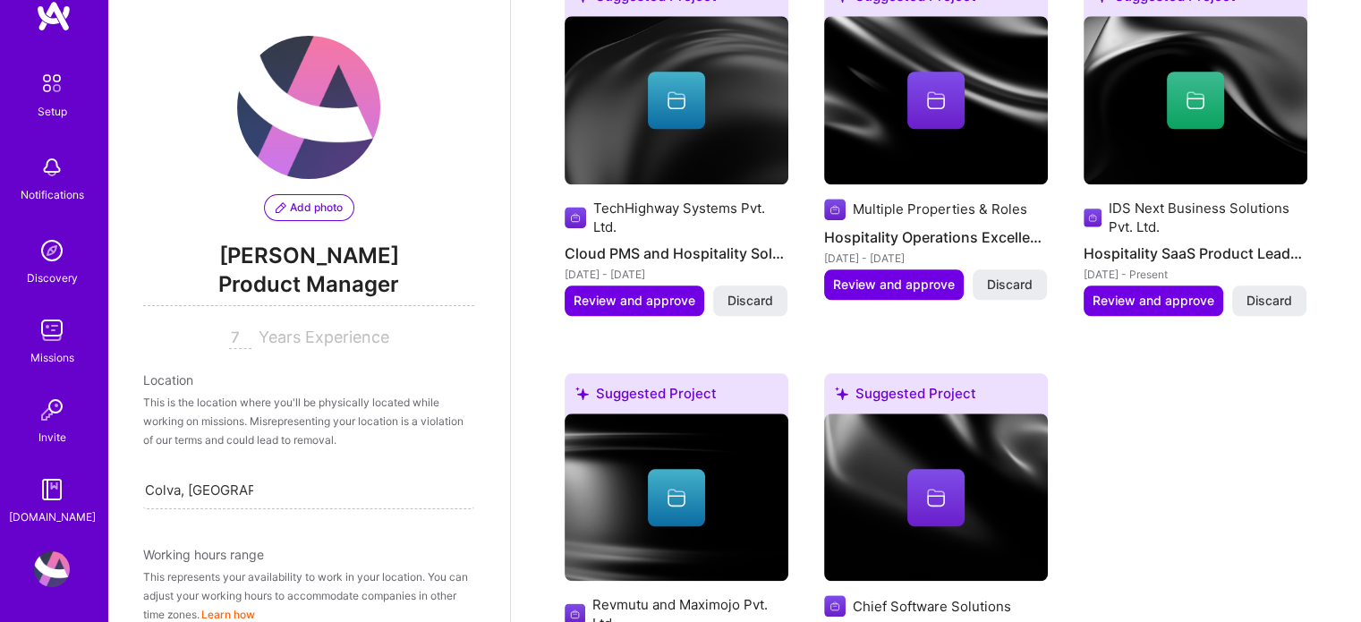
scroll to position [1742, 0]
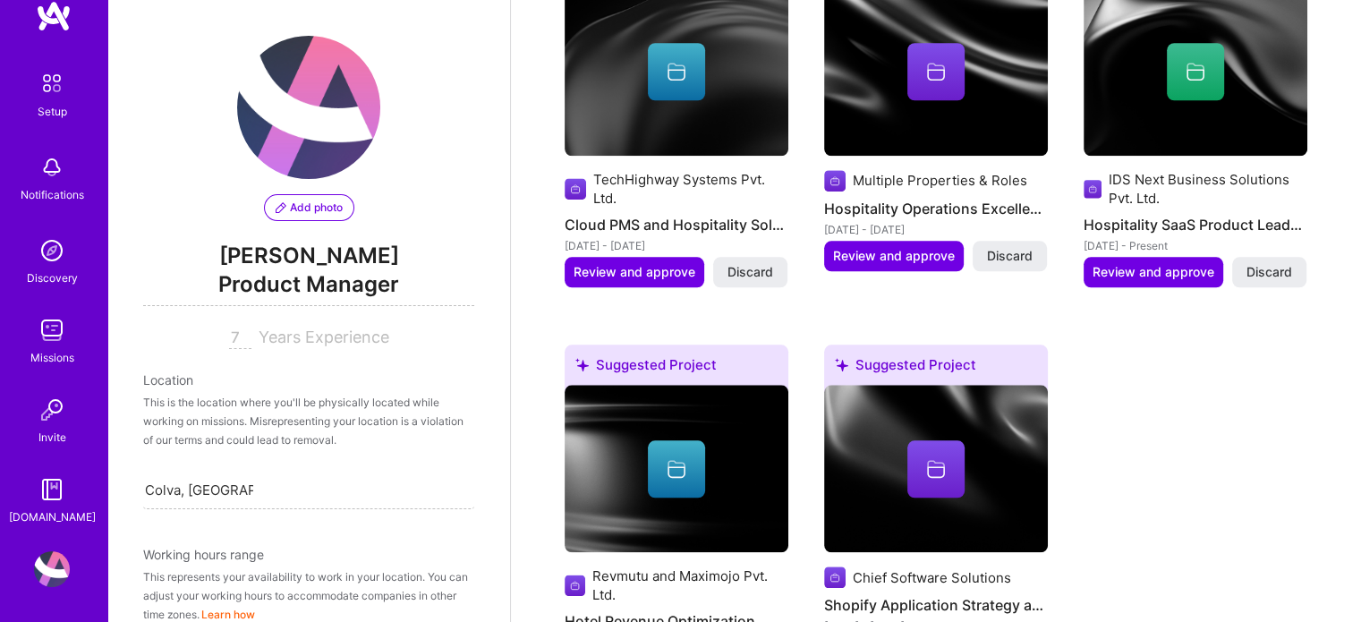
click at [43, 568] on img at bounding box center [52, 569] width 36 height 36
click at [54, 92] on img at bounding box center [52, 83] width 38 height 38
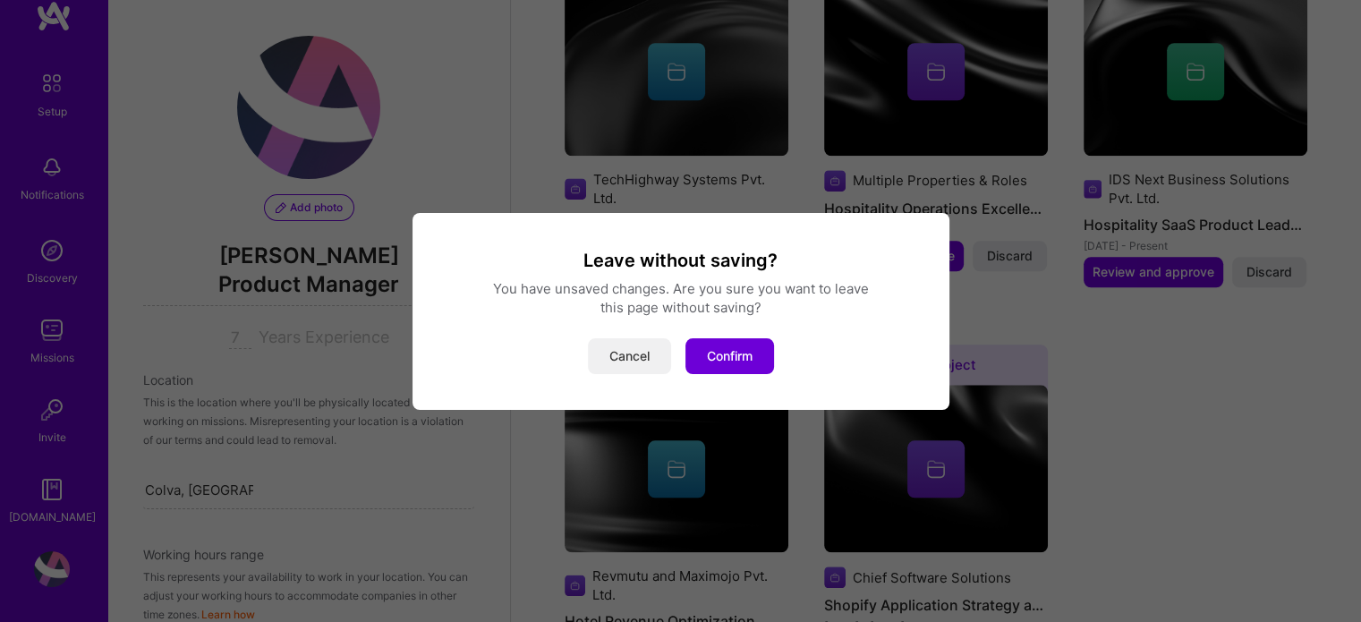
click at [599, 360] on button "Cancel" at bounding box center [629, 356] width 83 height 36
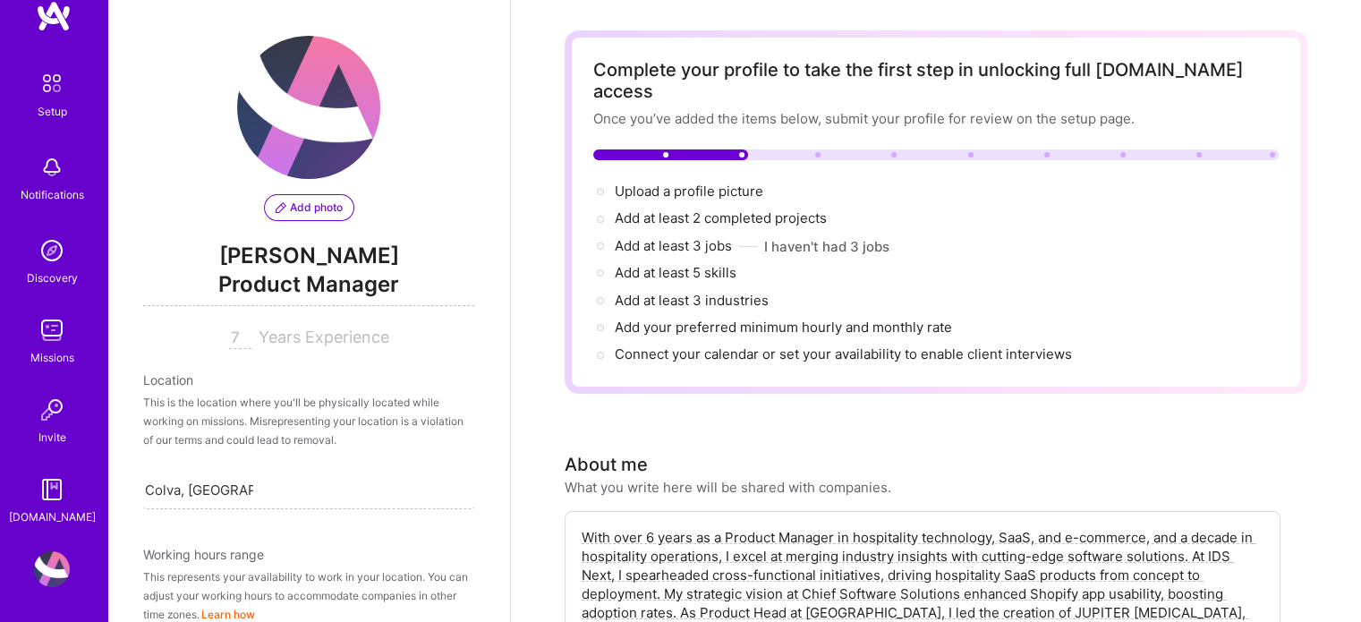
scroll to position [0, 0]
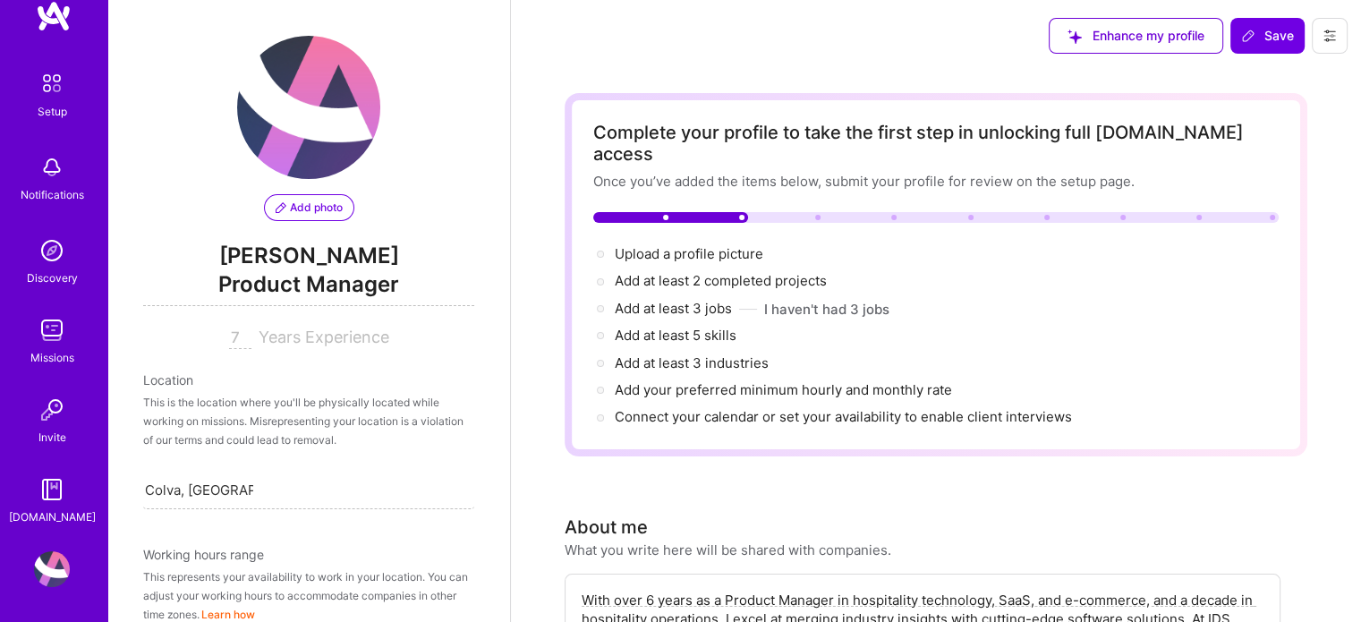
click at [1322, 35] on icon at bounding box center [1329, 36] width 14 height 14
click at [1266, 81] on button "Settings" at bounding box center [1280, 77] width 134 height 46
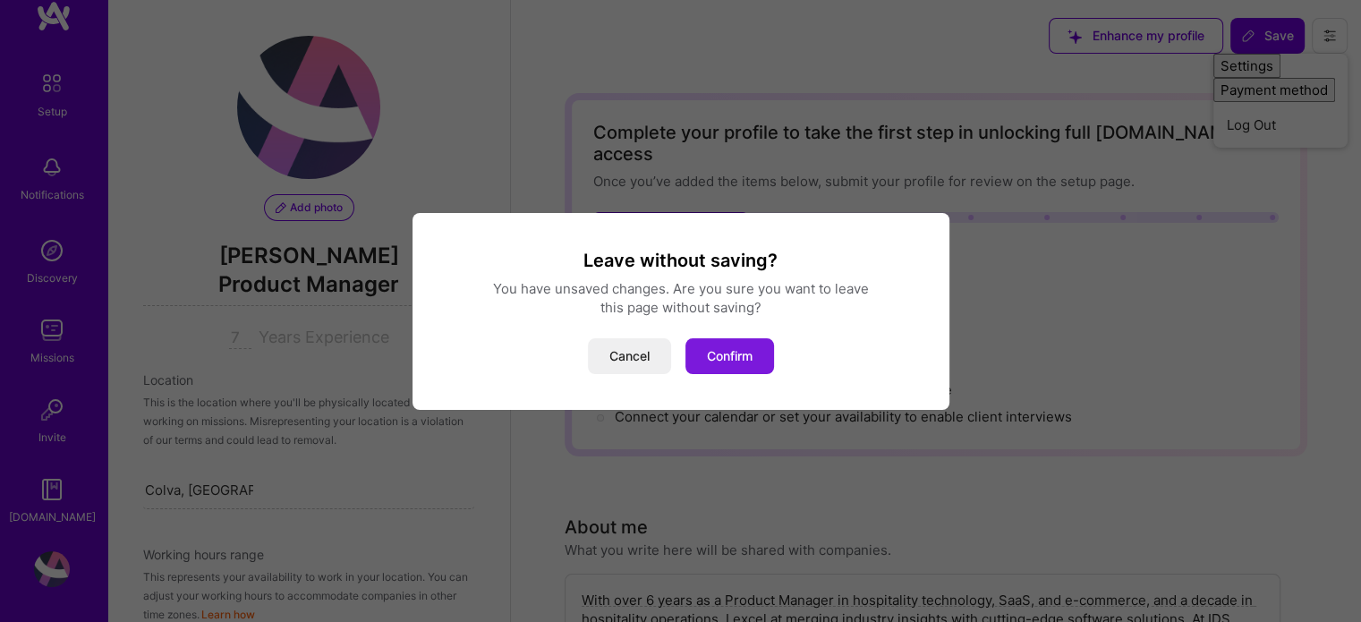
click at [708, 346] on button "Confirm" at bounding box center [729, 356] width 89 height 36
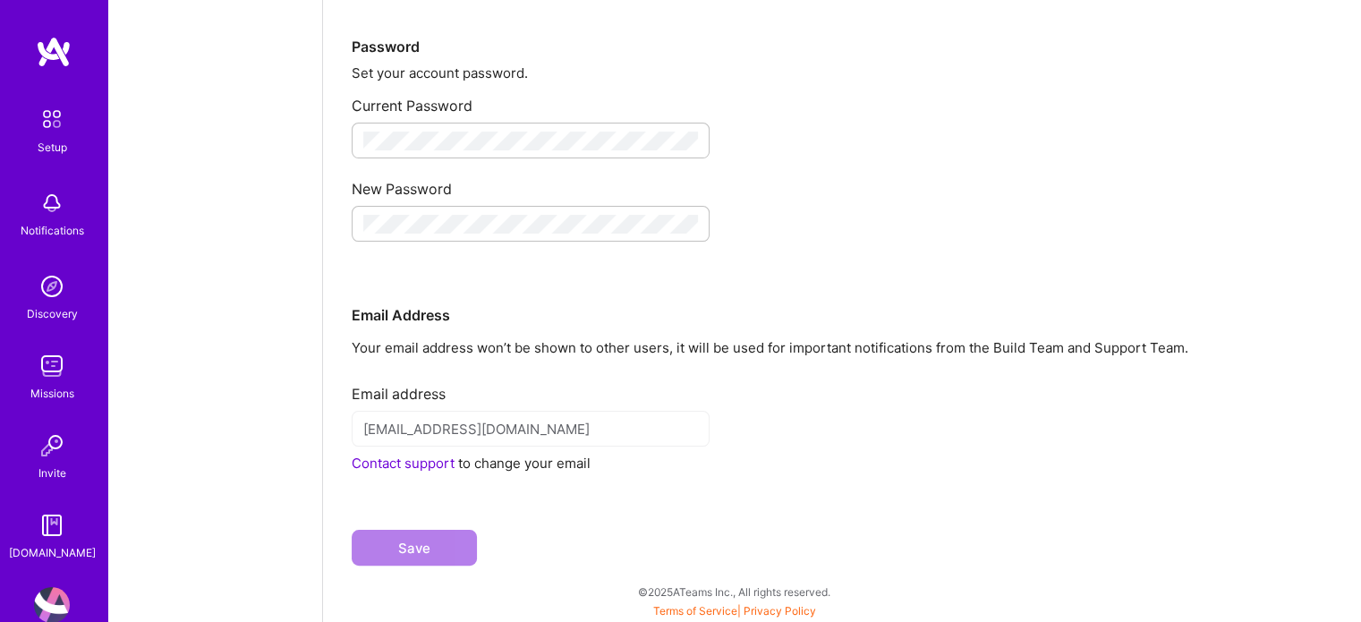
scroll to position [297, 0]
drag, startPoint x: 583, startPoint y: 412, endPoint x: 472, endPoint y: 407, distance: 111.0
click at [472, 407] on div "Email address [EMAIL_ADDRESS][DOMAIN_NAME] Contact support to change your email" at bounding box center [842, 421] width 980 height 102
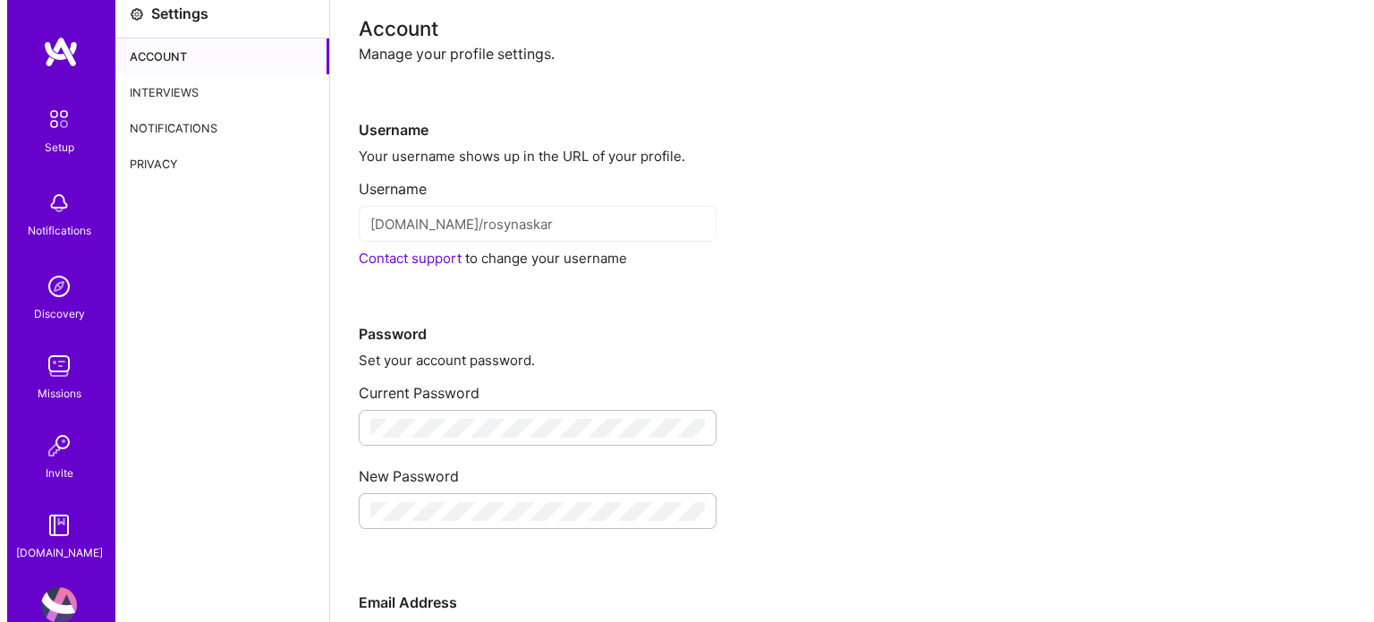
scroll to position [0, 0]
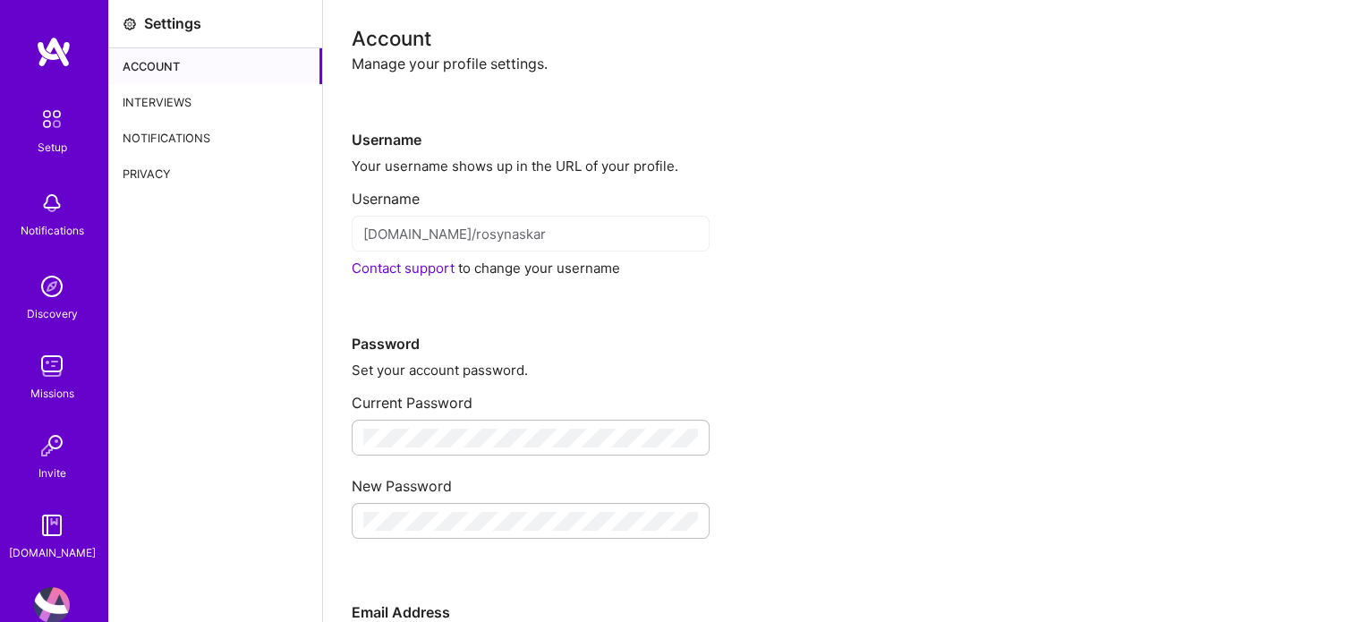
click at [165, 56] on div "Account" at bounding box center [215, 66] width 214 height 36
click at [124, 20] on icon at bounding box center [130, 24] width 14 height 14
click at [136, 96] on div "Interviews" at bounding box center [215, 102] width 214 height 36
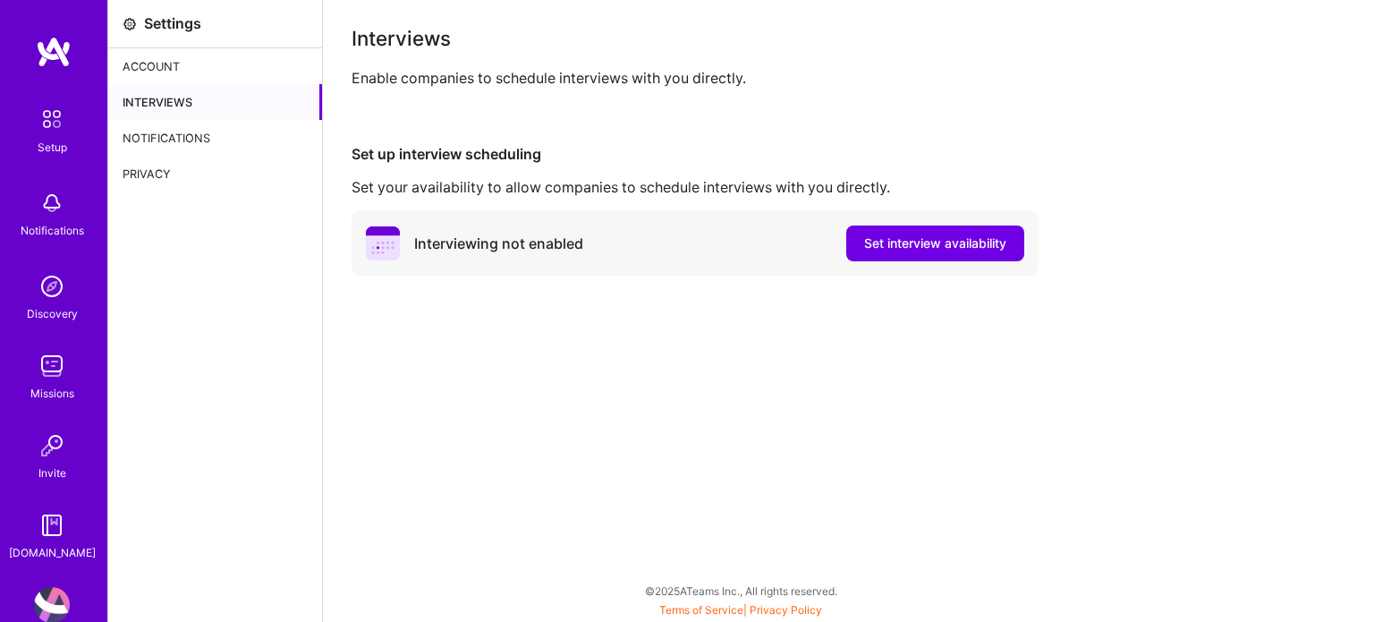
click at [182, 131] on div "Notifications" at bounding box center [215, 138] width 214 height 36
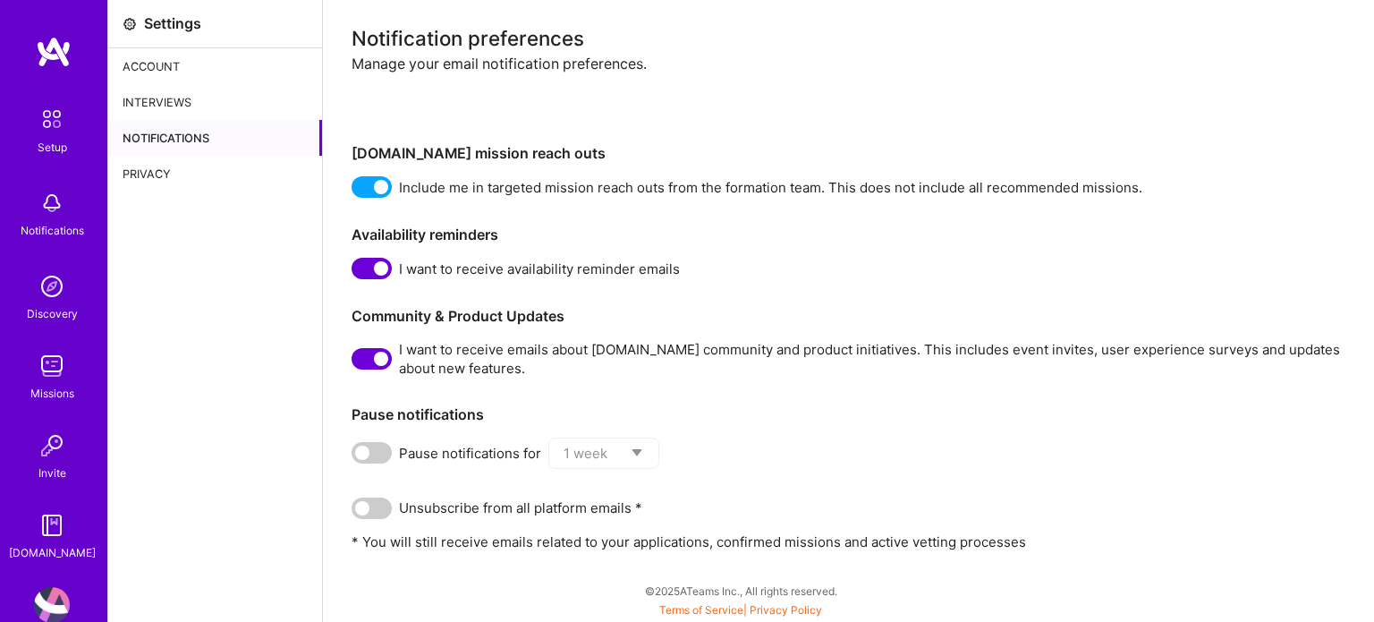
click at [385, 266] on span at bounding box center [372, 268] width 40 height 21
click at [355, 272] on input "checkbox" at bounding box center [355, 272] width 0 height 0
click at [392, 183] on div "Include me in targeted mission reach outs from the formation team. This does no…" at bounding box center [849, 186] width 994 height 21
click at [369, 357] on span at bounding box center [372, 358] width 40 height 21
click at [355, 362] on input "checkbox" at bounding box center [355, 362] width 0 height 0
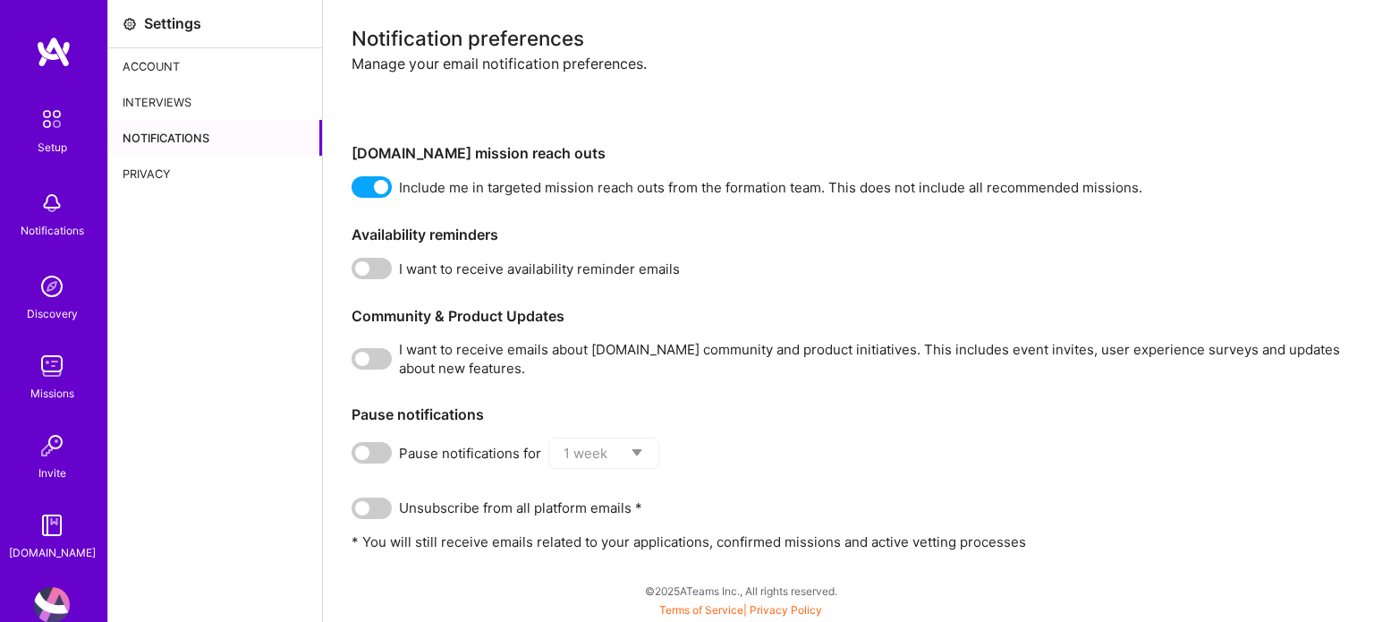
click at [369, 181] on span at bounding box center [372, 186] width 40 height 21
click at [355, 191] on input "checkbox" at bounding box center [355, 191] width 0 height 0
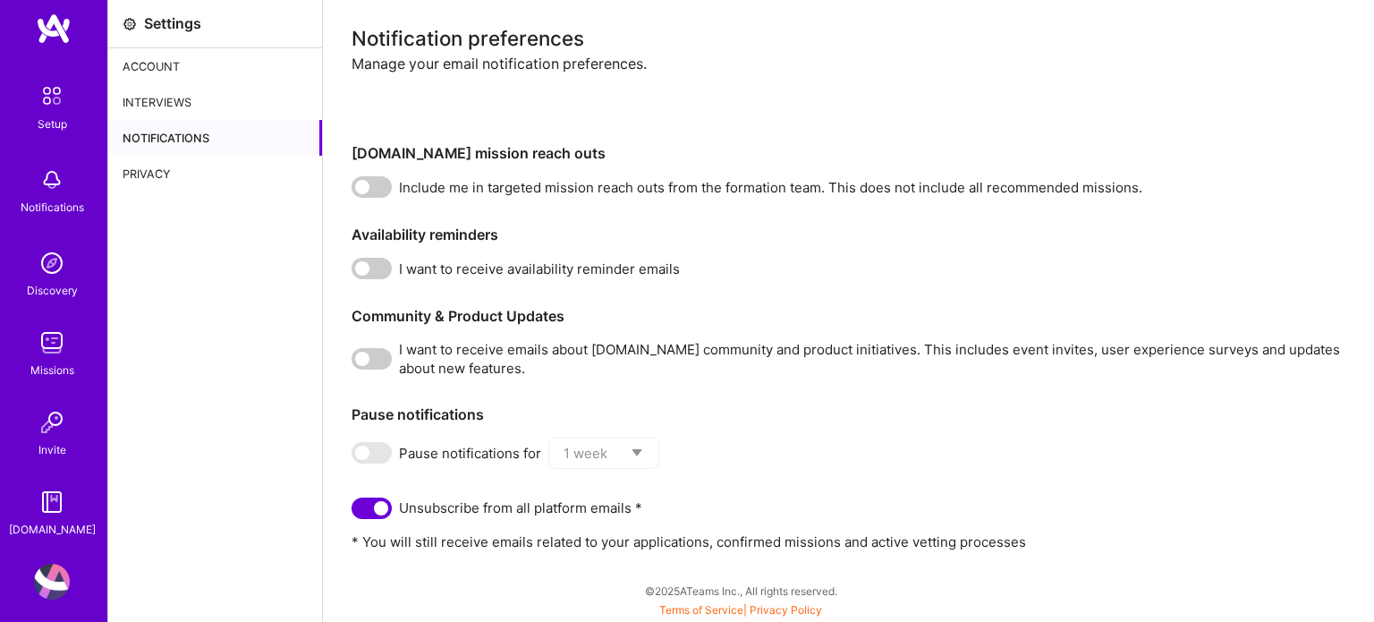
scroll to position [36, 0]
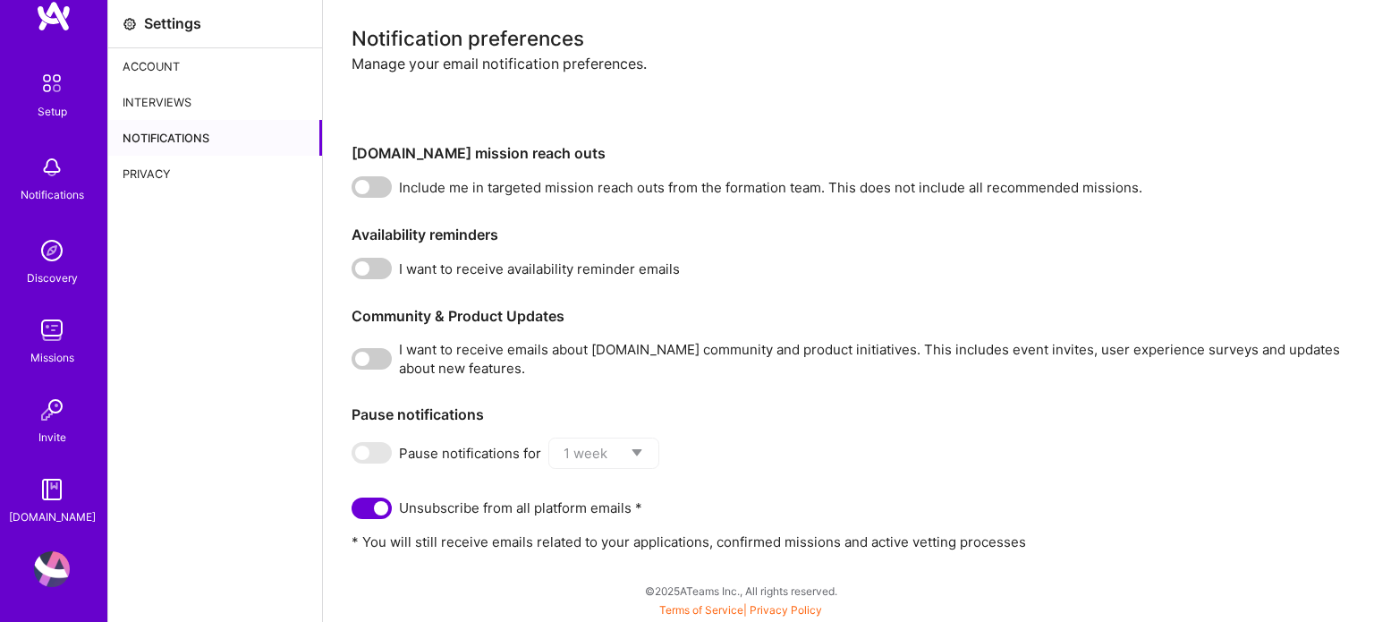
click at [168, 132] on div "Notifications" at bounding box center [215, 138] width 214 height 36
click at [138, 167] on div "Privacy" at bounding box center [215, 174] width 214 height 36
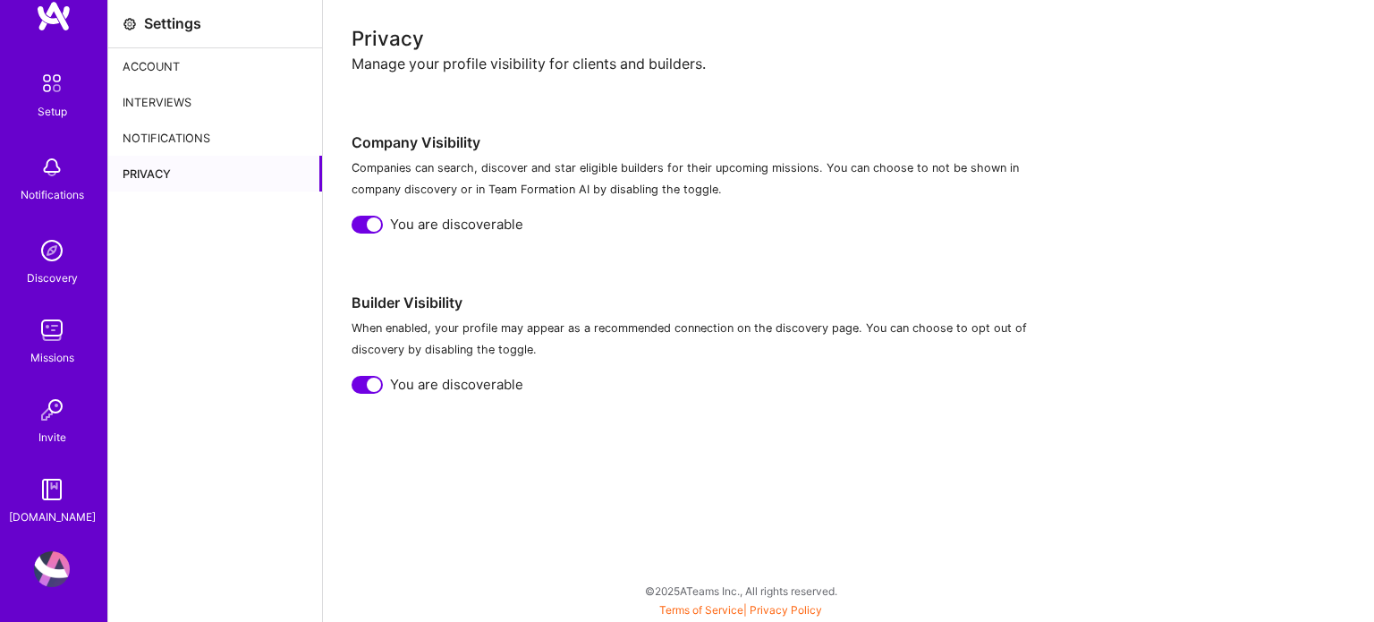
click at [138, 167] on div "Privacy" at bounding box center [215, 174] width 214 height 36
click at [355, 222] on div at bounding box center [367, 225] width 31 height 18
click at [369, 378] on div at bounding box center [374, 384] width 14 height 14
click at [196, 132] on div "Notifications" at bounding box center [215, 138] width 214 height 36
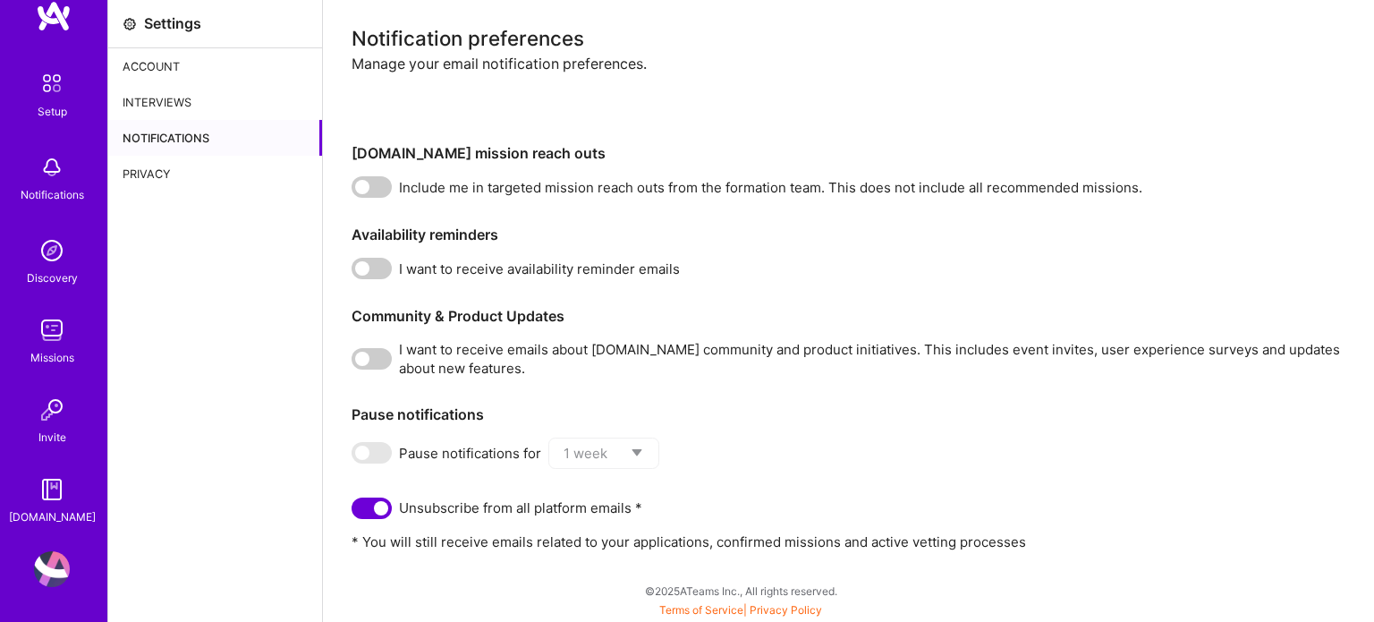
click at [636, 507] on span "Unsubscribe from all platform emails *" at bounding box center [520, 507] width 243 height 19
click at [40, 253] on img at bounding box center [52, 251] width 36 height 36
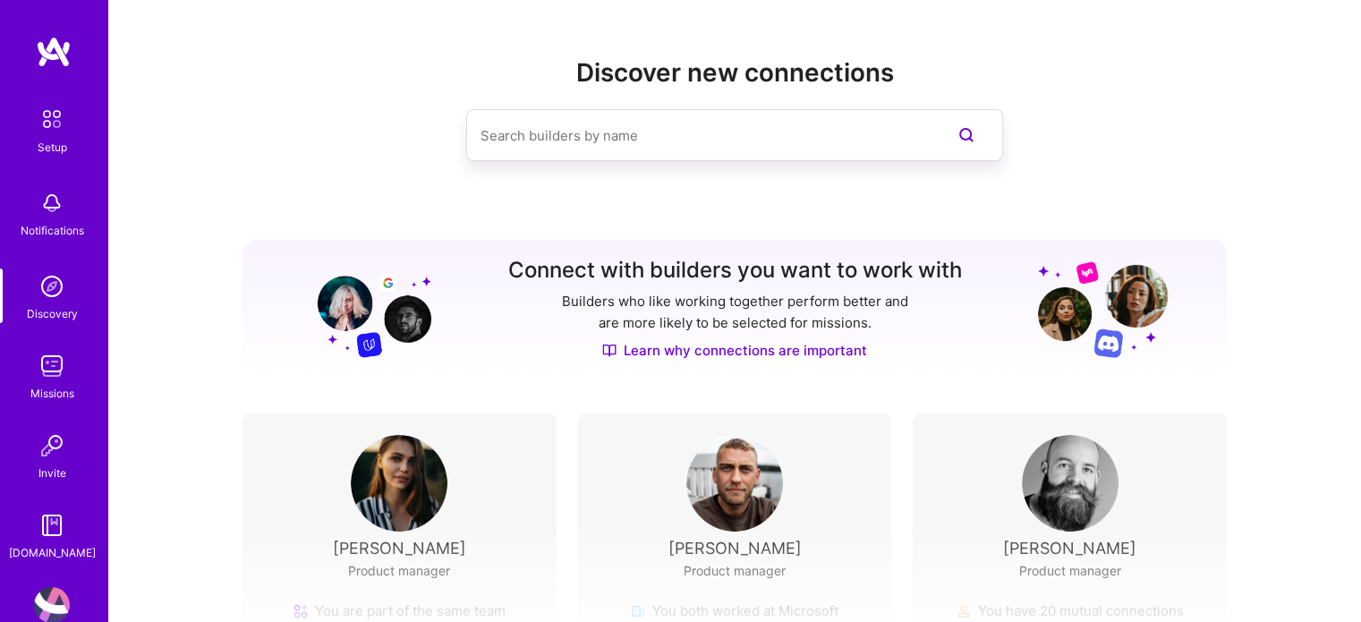
click at [49, 55] on img at bounding box center [54, 52] width 36 height 32
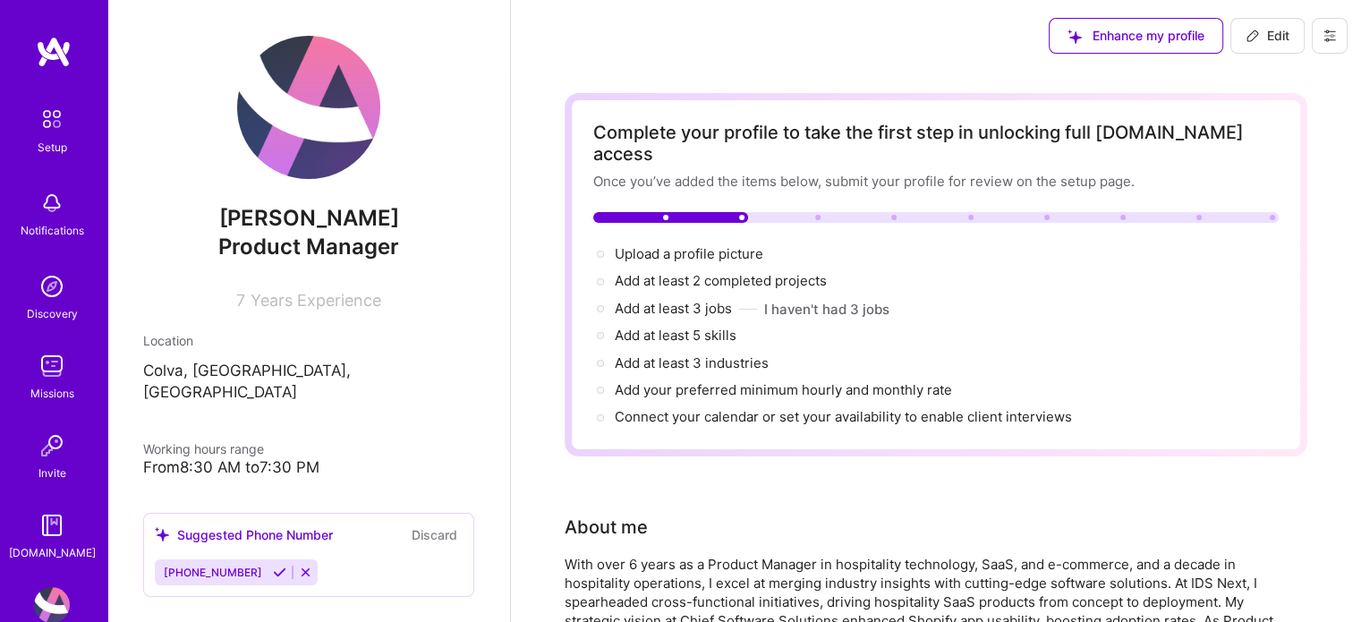
click at [1324, 29] on icon at bounding box center [1329, 36] width 14 height 14
click at [1251, 165] on button "Log Out" at bounding box center [1280, 168] width 134 height 46
